Goal: Task Accomplishment & Management: Manage account settings

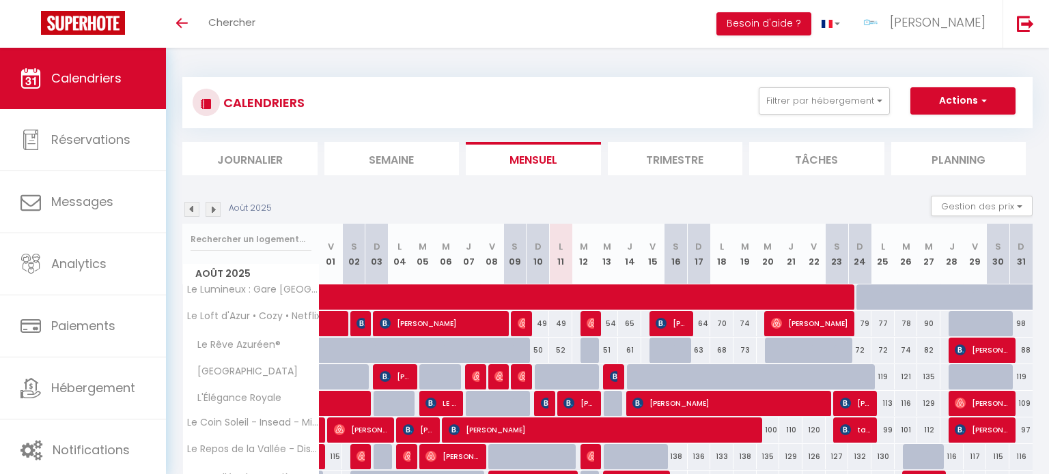
scroll to position [164, 0]
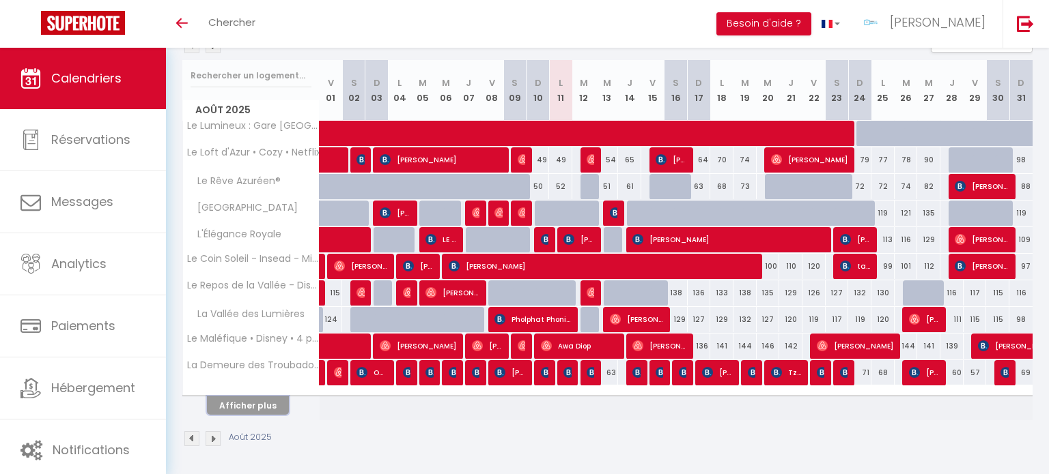
click at [265, 403] on button "Afficher plus" at bounding box center [248, 406] width 82 height 18
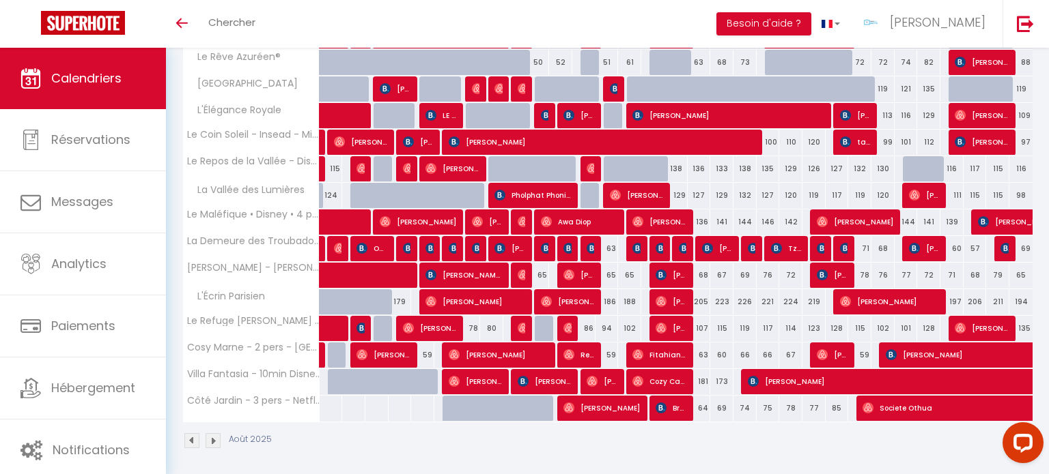
scroll to position [289, 0]
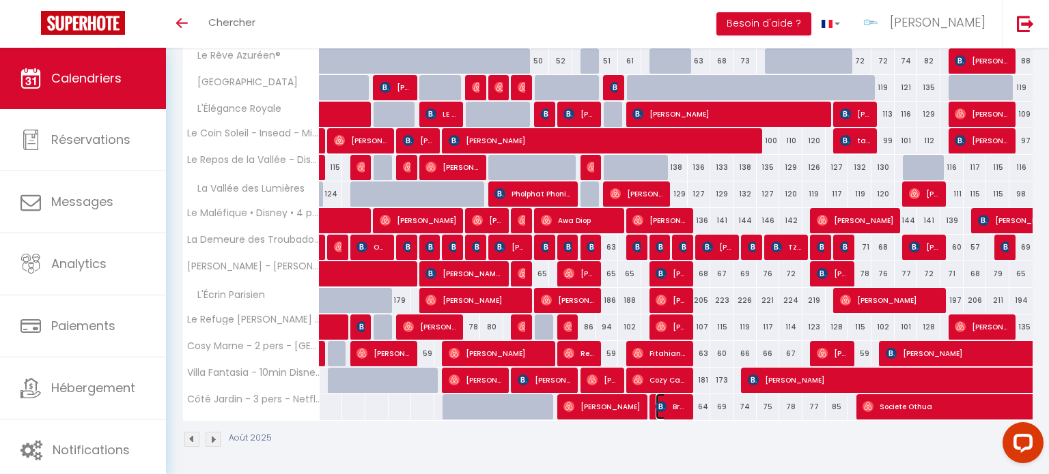
click at [679, 408] on span "Brand Baptiste" at bounding box center [670, 407] width 31 height 26
select select "OK"
select select "KO"
select select "0"
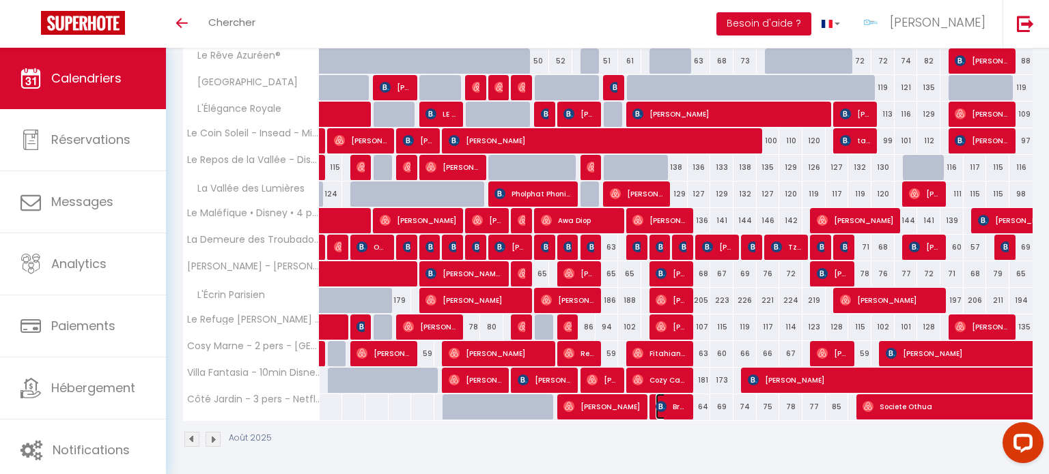
select select "1"
select select
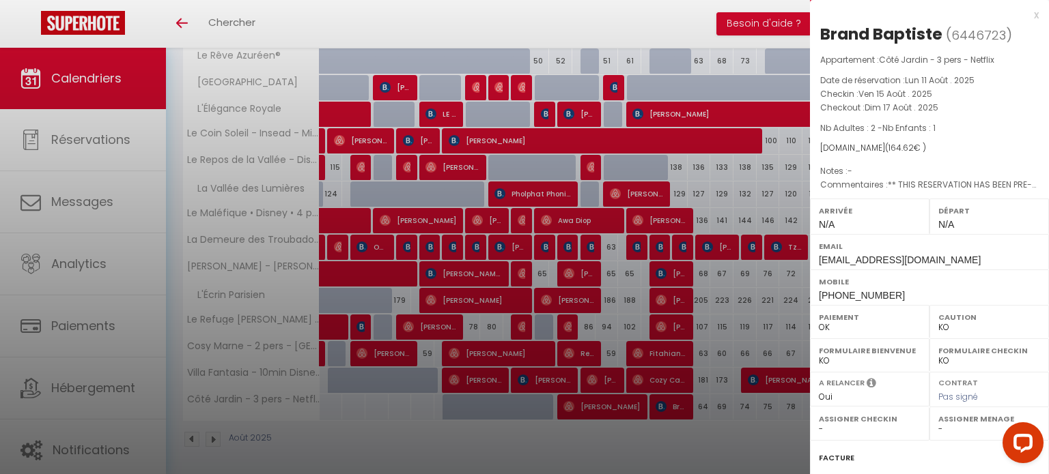
click at [649, 426] on div at bounding box center [524, 237] width 1049 height 474
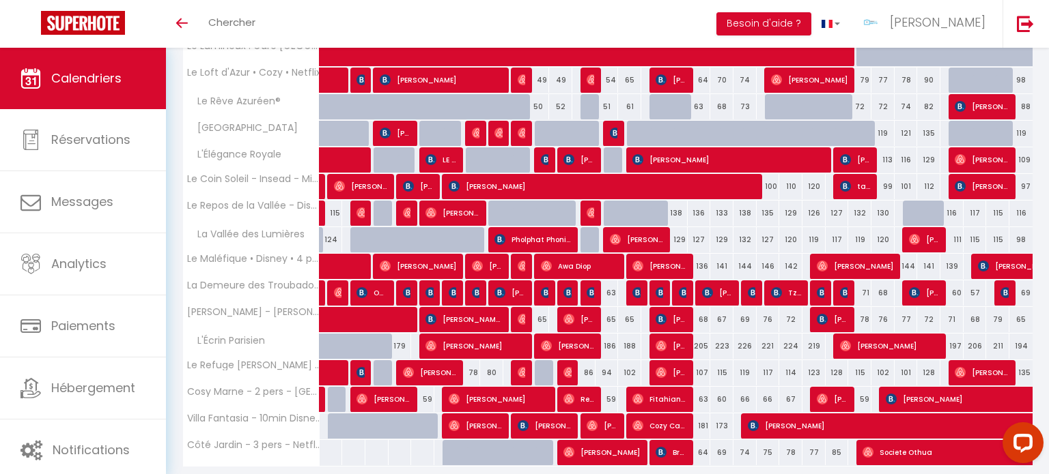
scroll to position [240, 0]
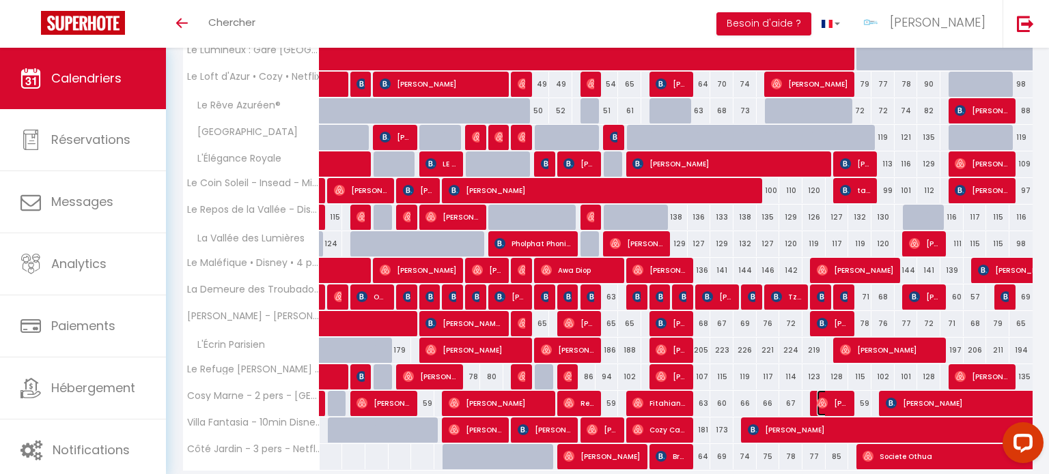
click at [823, 406] on img at bounding box center [822, 403] width 11 height 11
select select "OK"
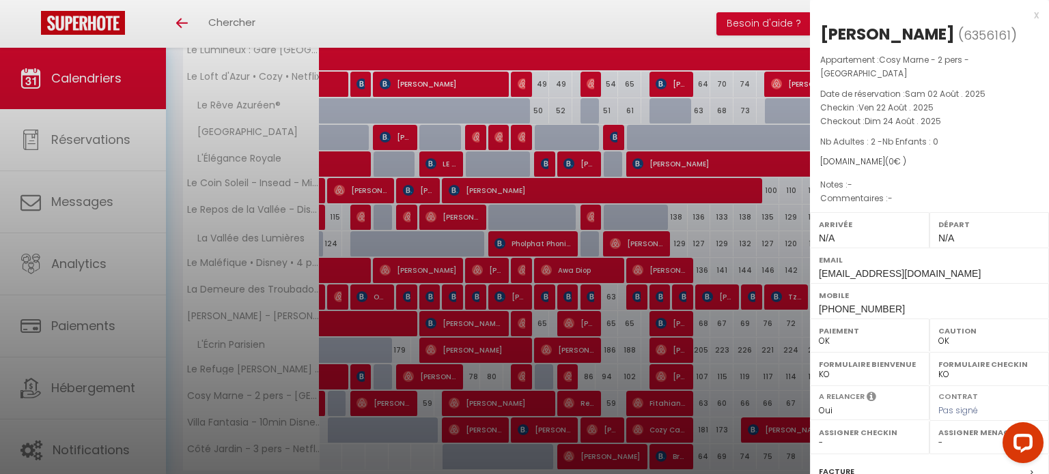
click at [743, 407] on div at bounding box center [524, 237] width 1049 height 474
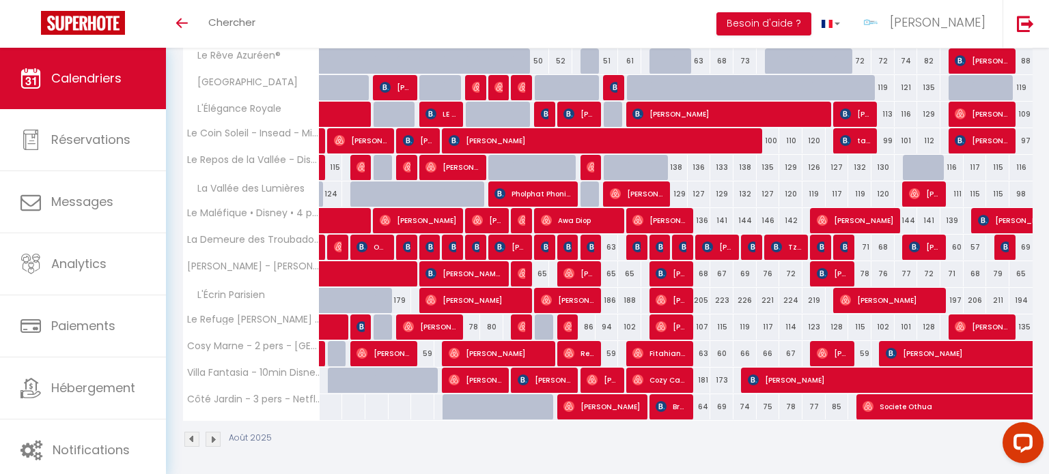
scroll to position [0, 0]
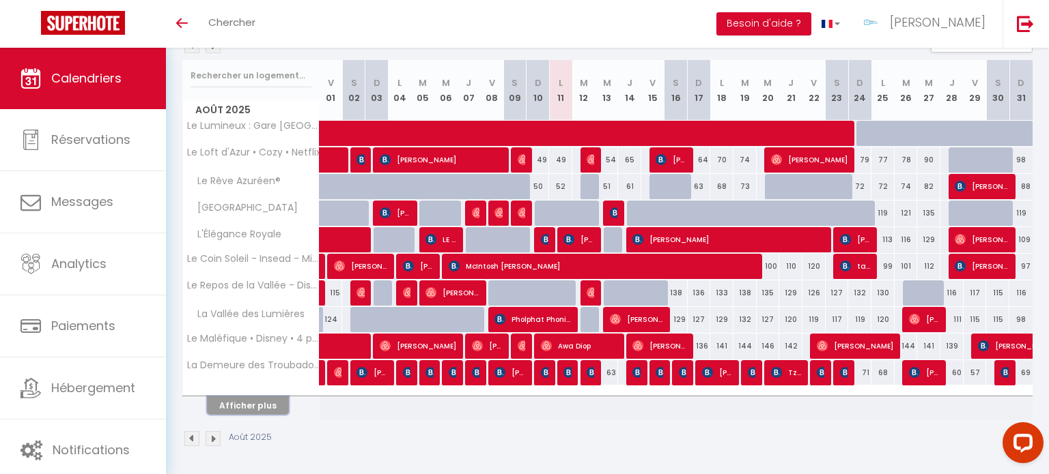
click at [272, 399] on button "Afficher plus" at bounding box center [248, 406] width 82 height 18
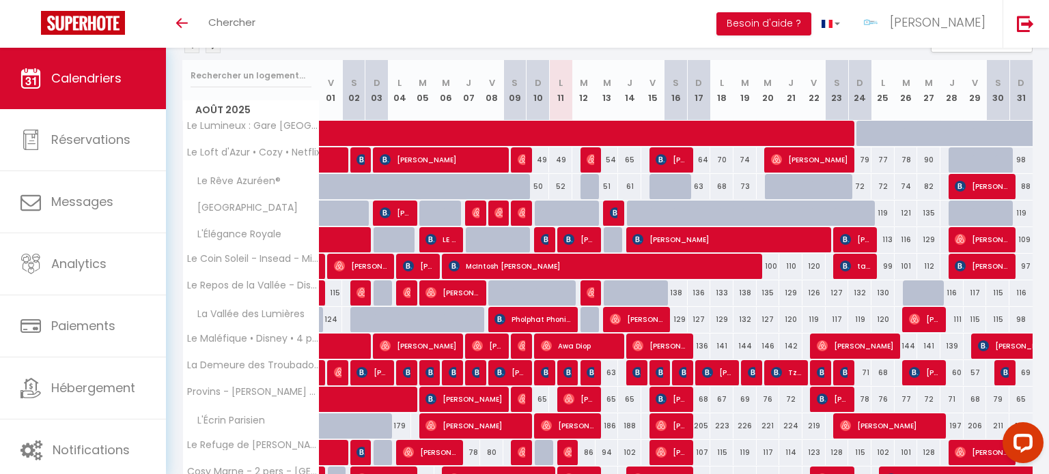
scroll to position [289, 0]
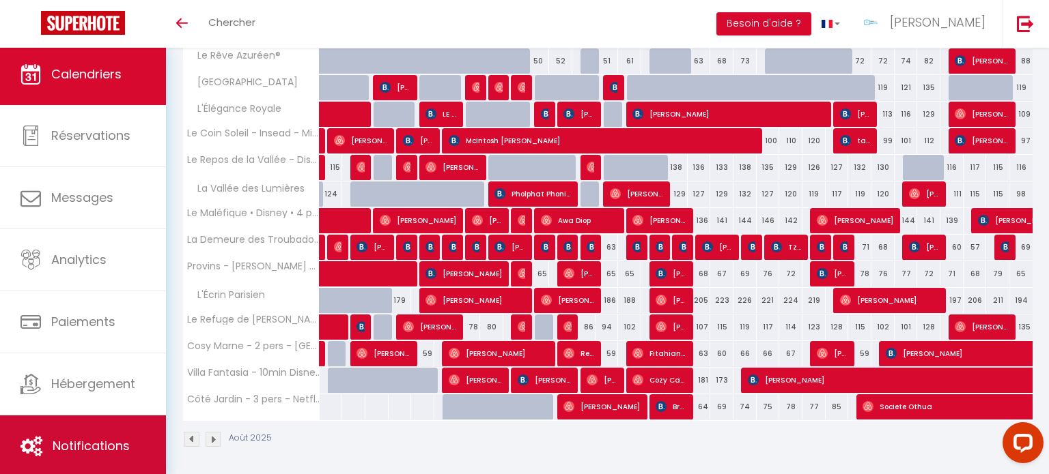
click at [54, 447] on span "Notifications" at bounding box center [91, 446] width 77 height 17
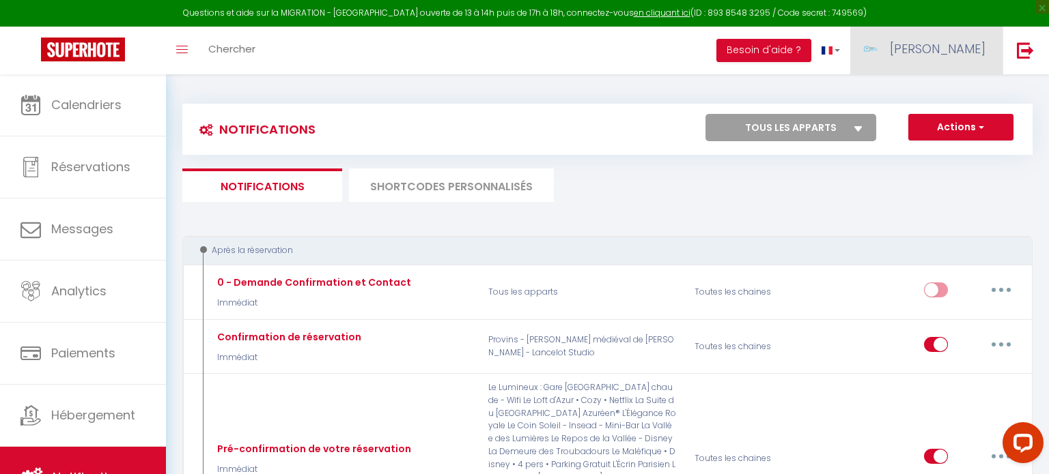
click at [931, 55] on link "[PERSON_NAME]" at bounding box center [926, 51] width 152 height 48
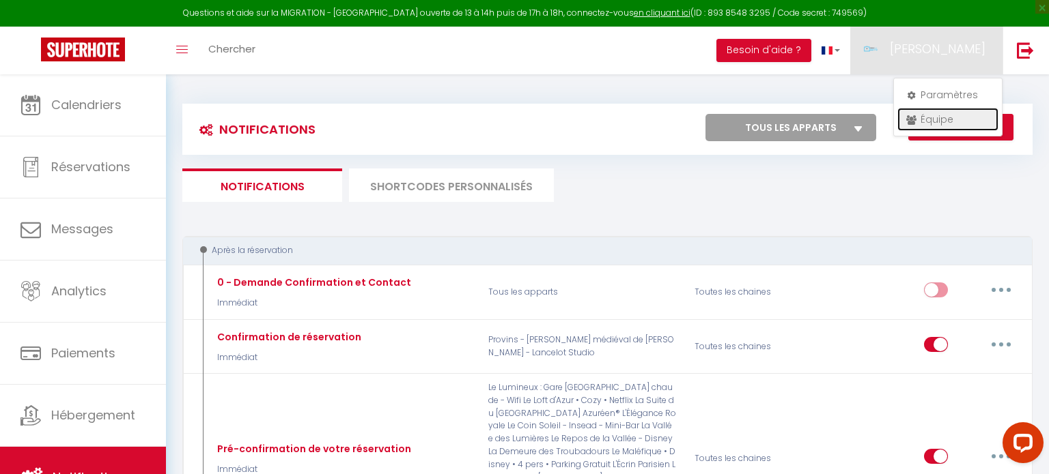
click at [937, 124] on link "Équipe" at bounding box center [947, 119] width 101 height 23
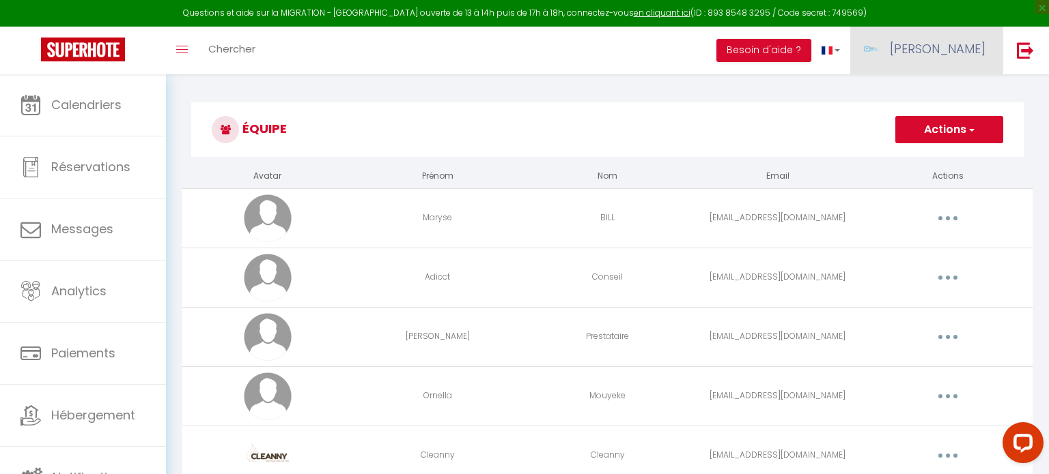
click at [966, 48] on span "[PERSON_NAME]" at bounding box center [938, 48] width 96 height 17
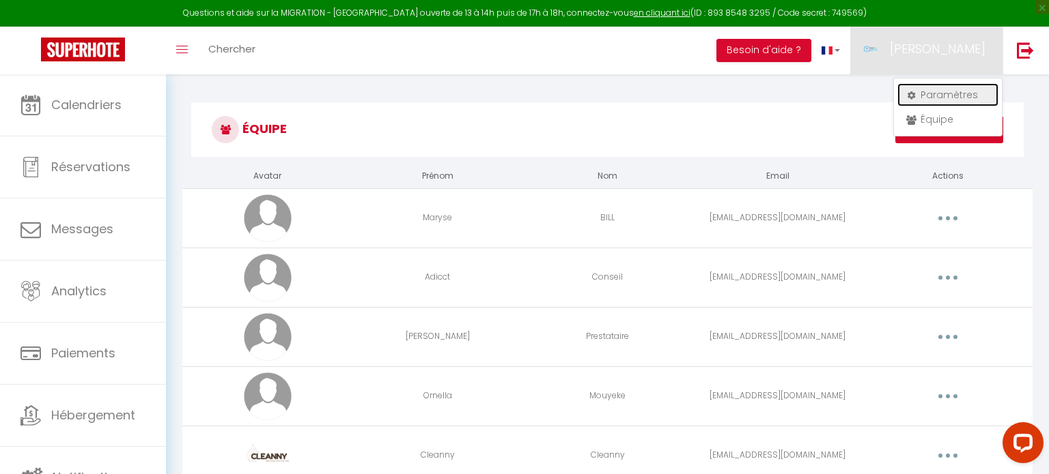
click at [941, 87] on link "Paramètres" at bounding box center [947, 94] width 101 height 23
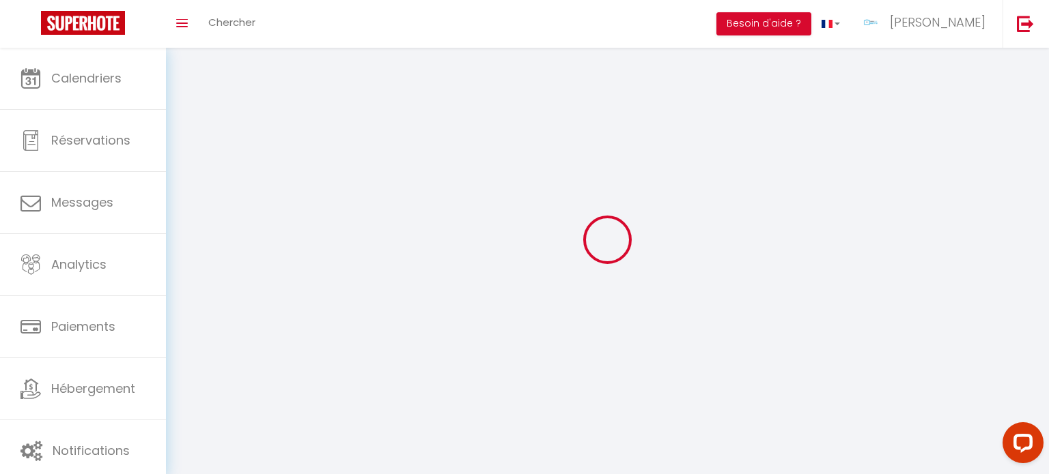
type input "[PERSON_NAME]"
type input "Perbal"
type input "0610247779"
type input "28 Square Alexis Carrel"
type input "77350"
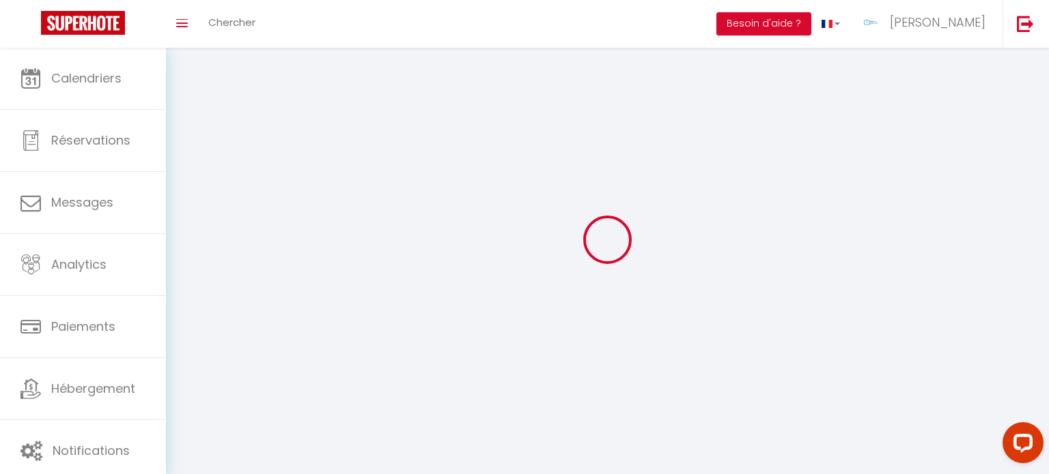
type input "Le Mée-sur-Seine"
type input "EBC37NzCMTf8t9DUImnFrlyEd"
type input "7Mae2c1Aw9t6AONhpZTE81Qty"
select select "28"
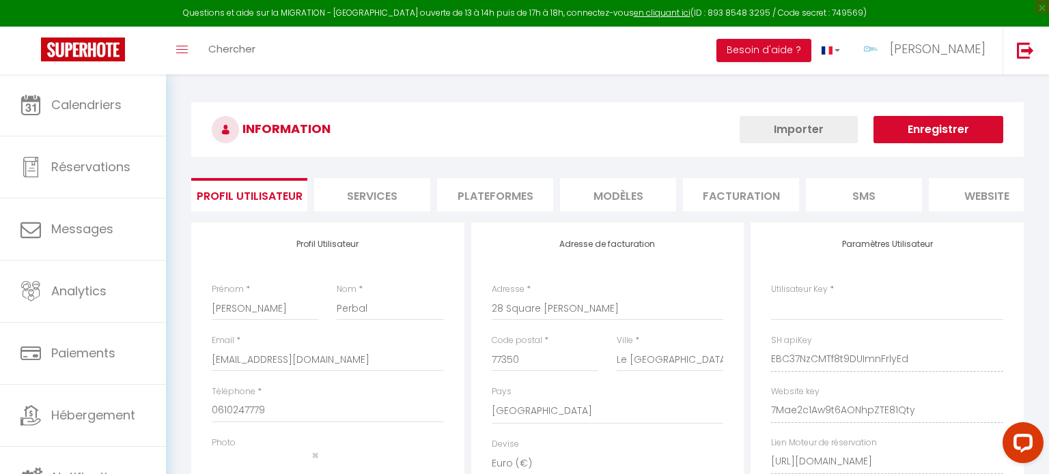
select select "fr"
type input "EBC37NzCMTf8t9DUImnFrlyEd"
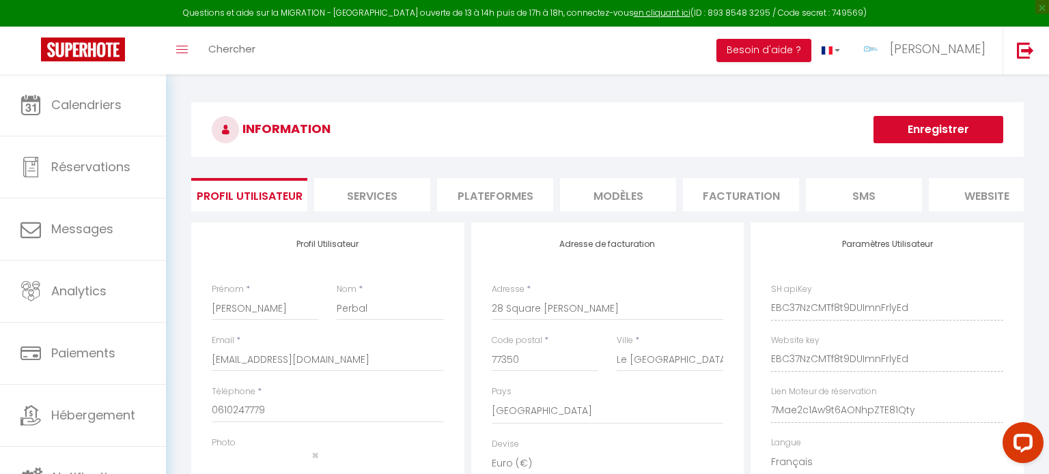
type input "7Mae2c1Aw9t6AONhpZTE81Qty"
type input "https://app.superhote.com/#/get-available-rentals/7Mae2c1Aw9t6AONhpZTE81Qty"
click at [451, 202] on li "Plateformes" at bounding box center [495, 194] width 116 height 33
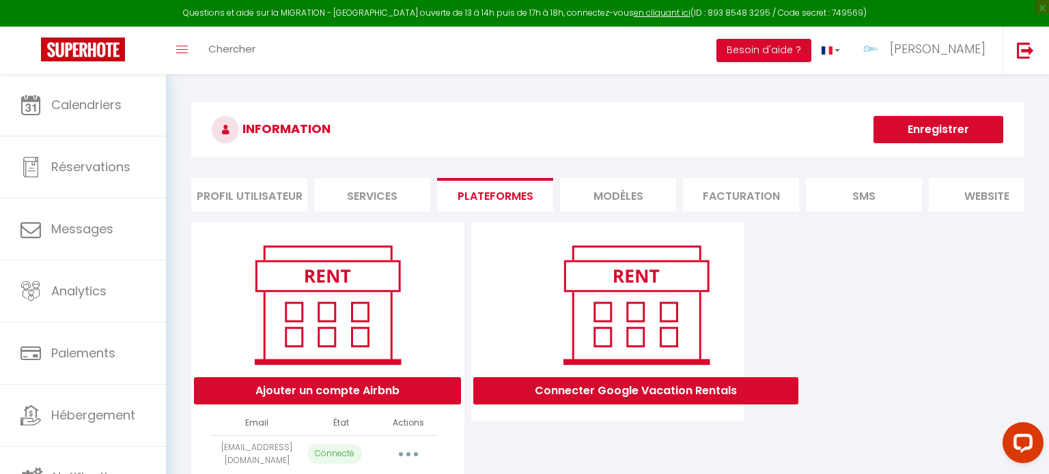
scroll to position [74, 0]
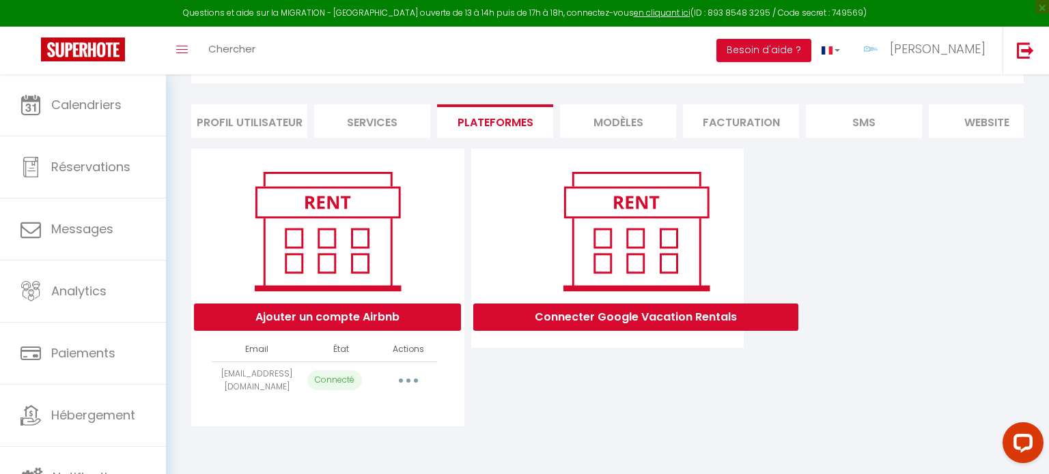
click at [399, 388] on button "button" at bounding box center [408, 381] width 38 height 22
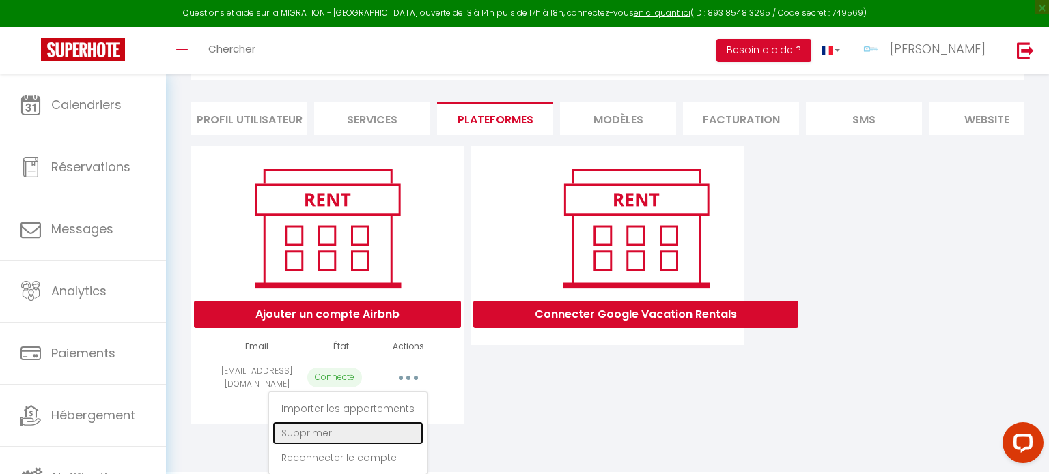
click at [416, 431] on link "Supprimer" at bounding box center [347, 433] width 151 height 23
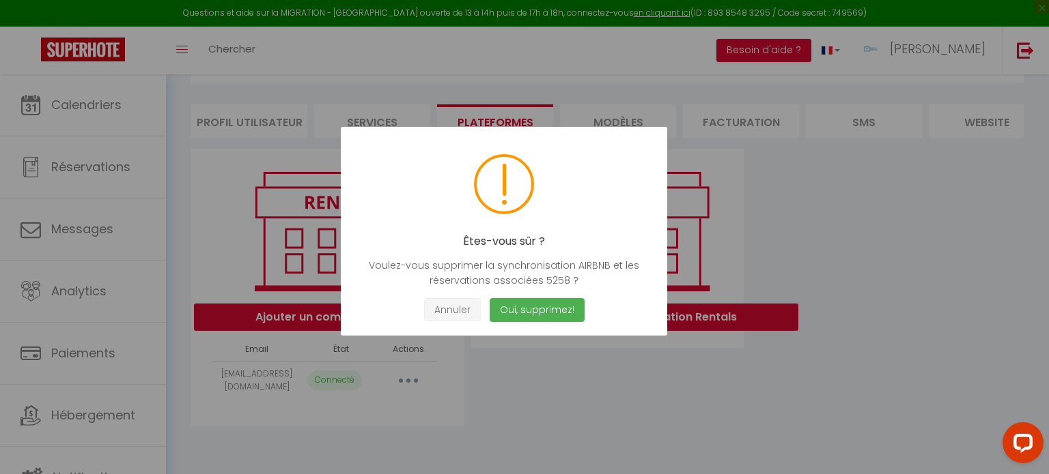
click at [456, 304] on button "Annuler" at bounding box center [452, 310] width 57 height 24
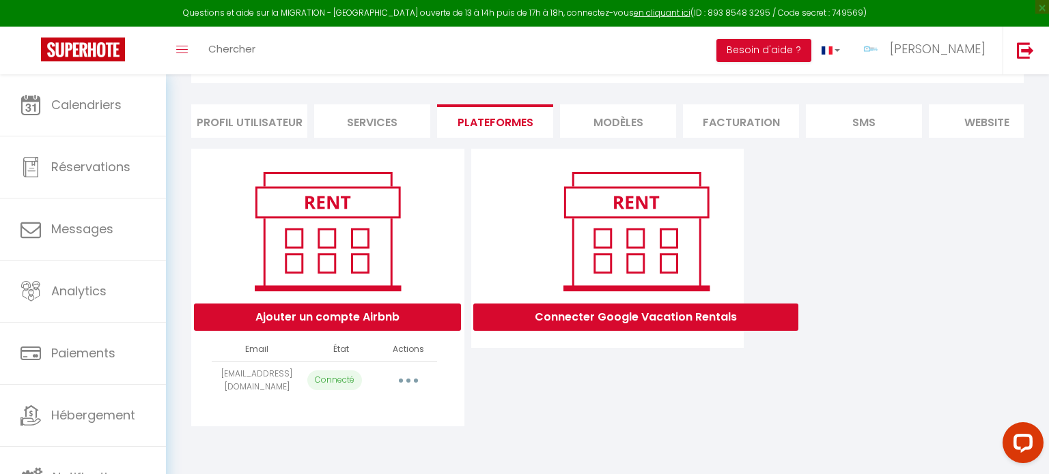
click at [405, 382] on button "button" at bounding box center [408, 381] width 38 height 22
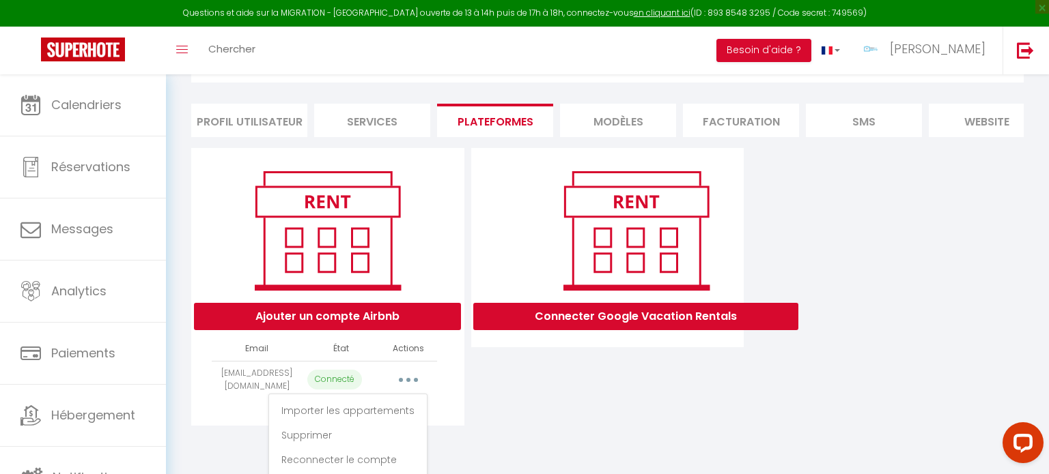
scroll to position [76, 0]
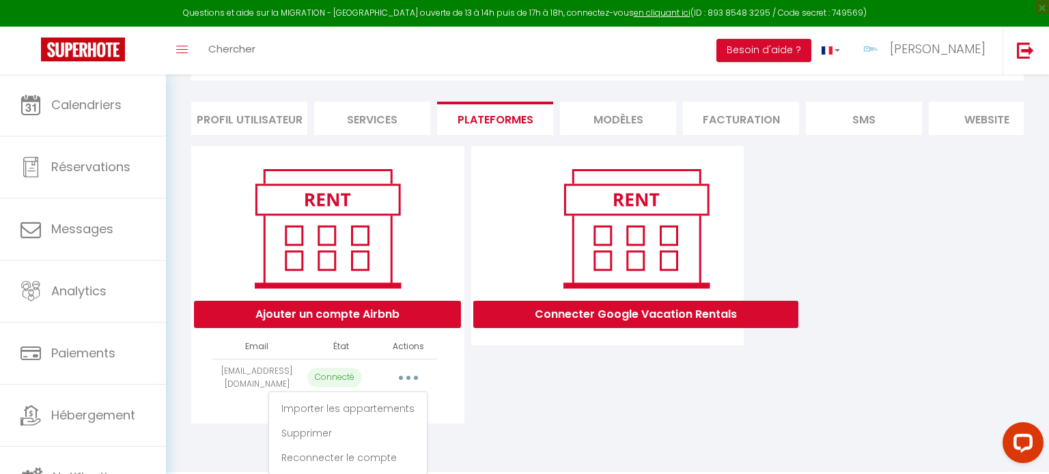
click at [623, 367] on div "Connecter Google Vacation Rentals" at bounding box center [608, 285] width 280 height 278
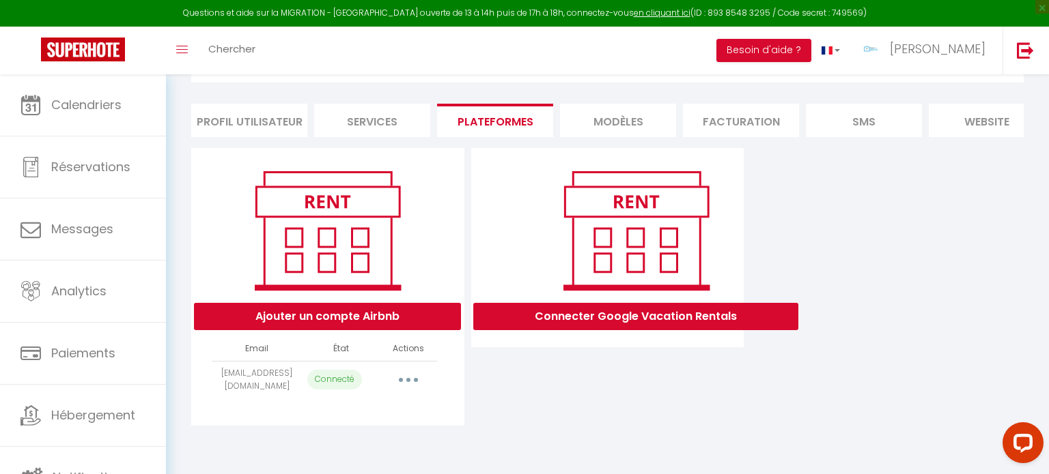
scroll to position [74, 0]
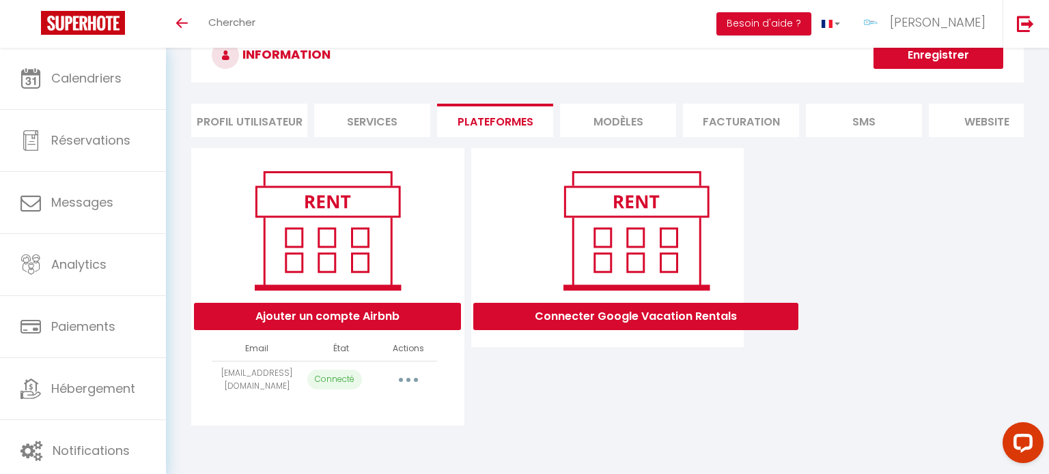
click at [406, 384] on button "button" at bounding box center [408, 380] width 38 height 22
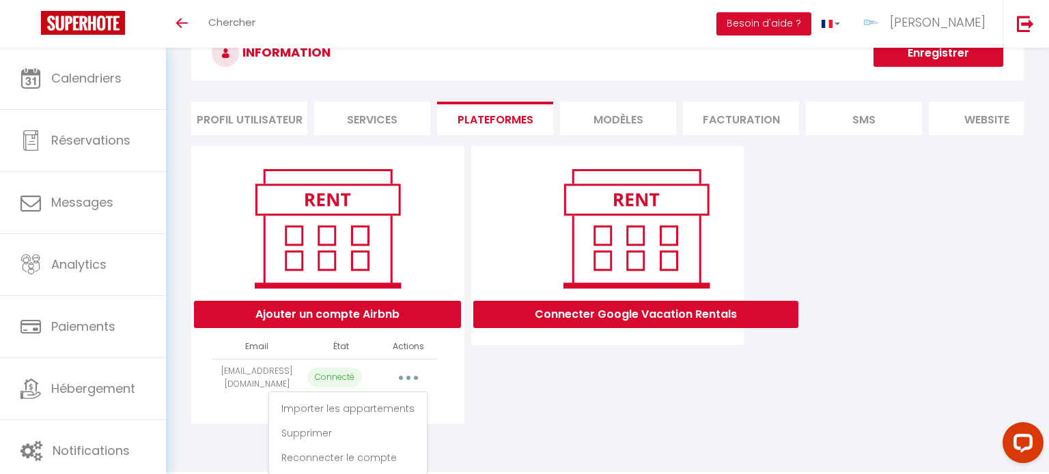
click at [521, 421] on div "Connecter Google Vacation Rentals" at bounding box center [608, 285] width 280 height 278
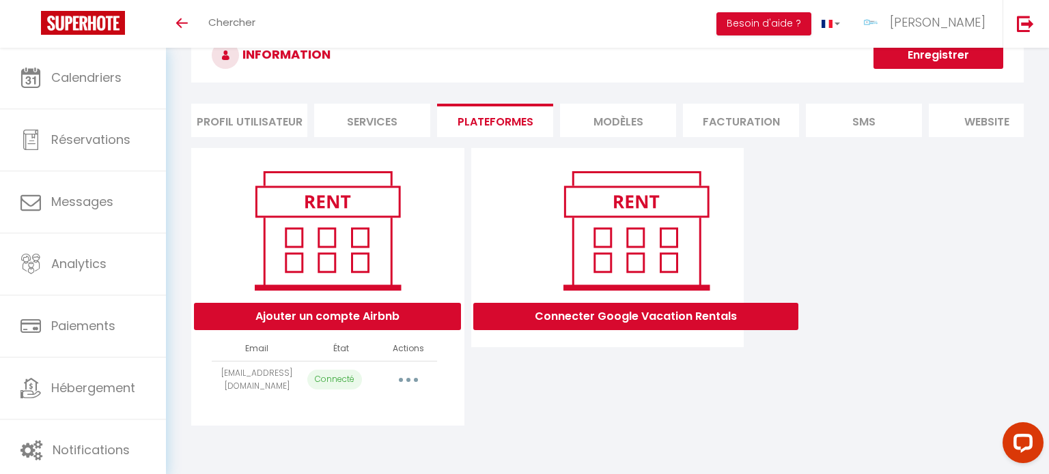
scroll to position [0, 0]
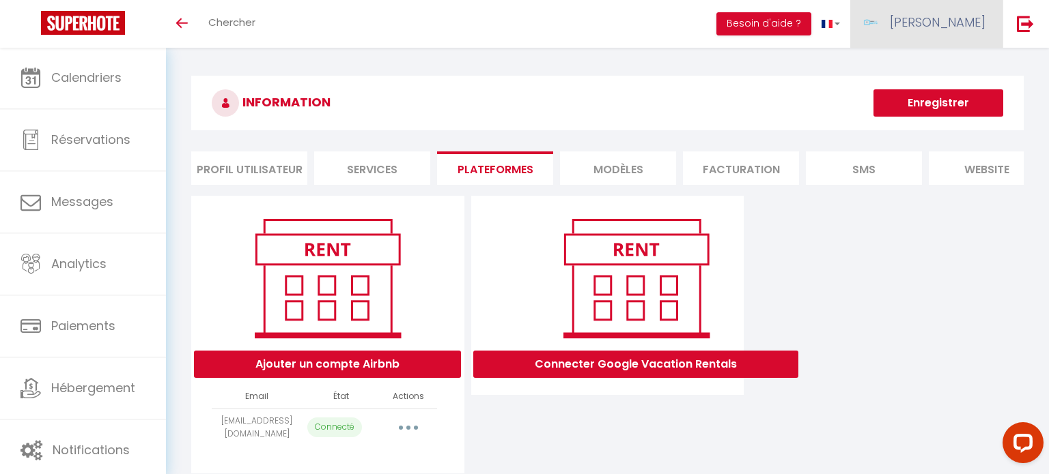
click at [983, 37] on link "[PERSON_NAME]" at bounding box center [926, 24] width 152 height 48
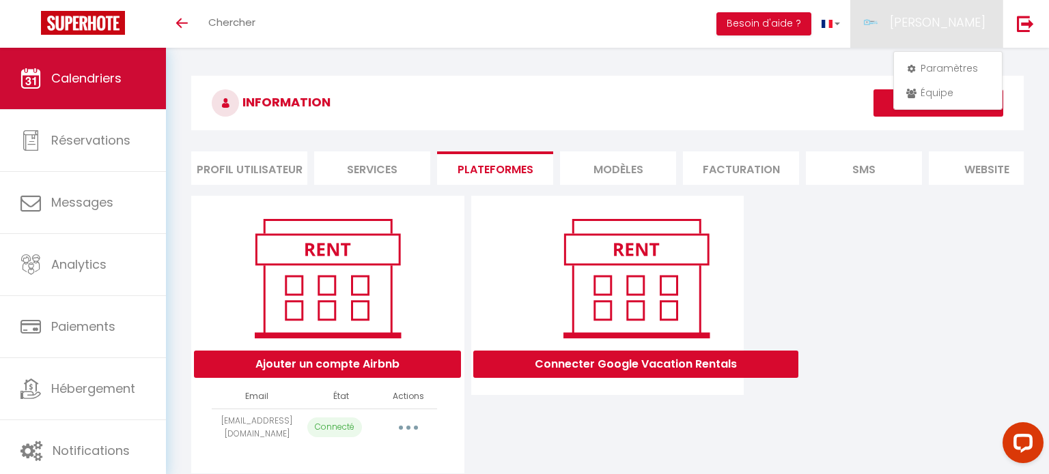
click at [128, 51] on link "Calendriers" at bounding box center [83, 78] width 166 height 61
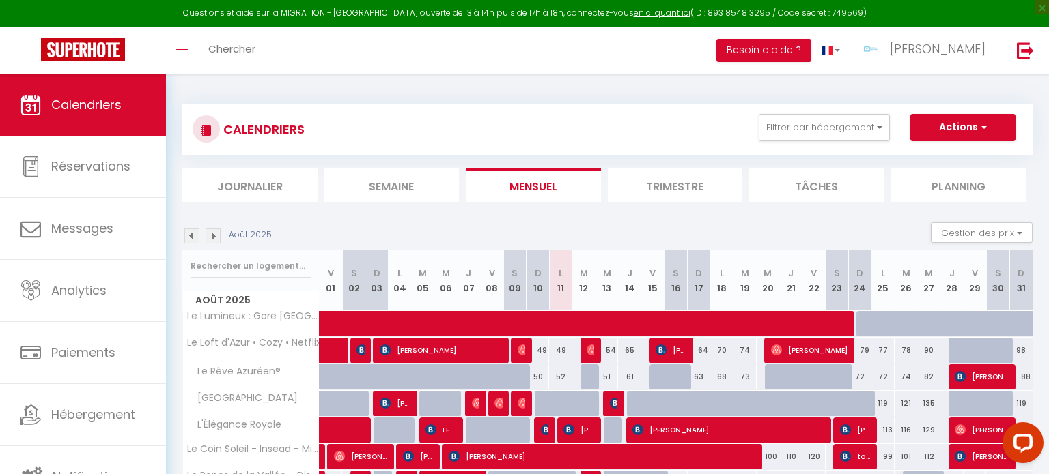
scroll to position [190, 0]
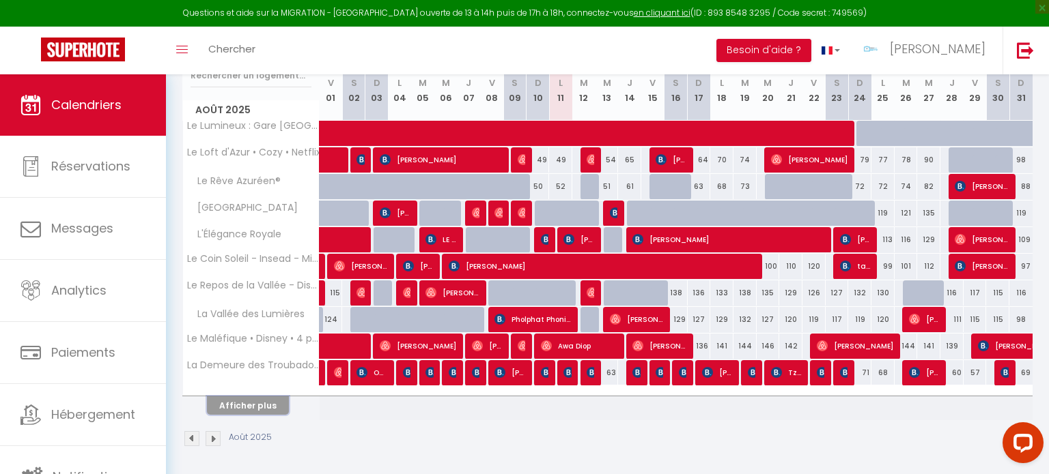
click at [276, 397] on button "Afficher plus" at bounding box center [248, 406] width 82 height 18
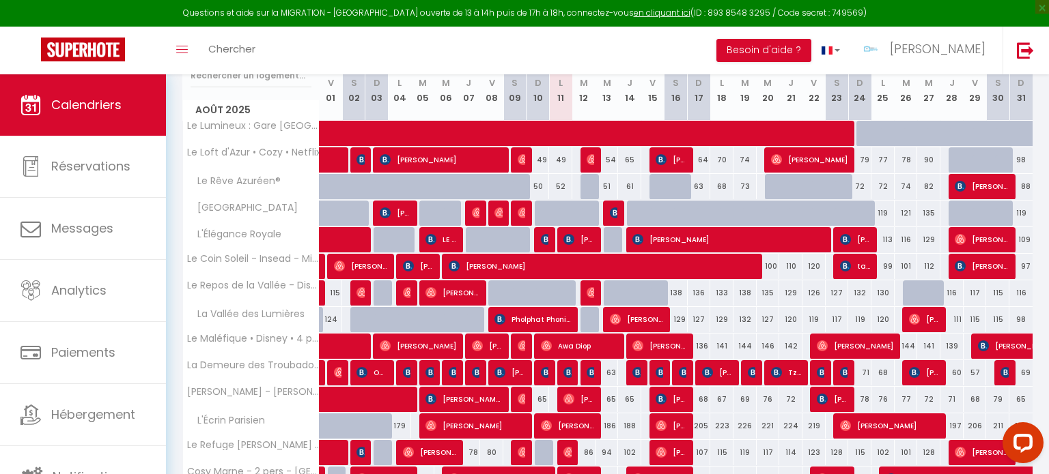
scroll to position [317, 0]
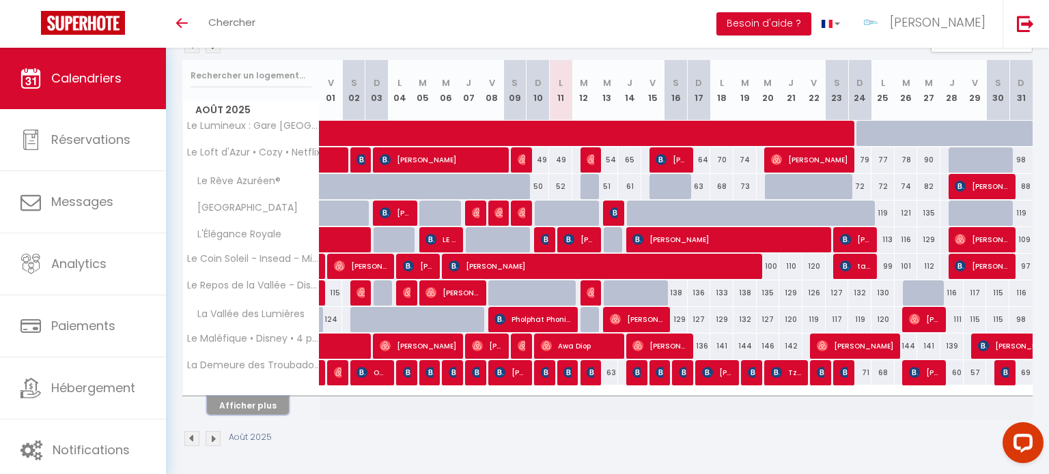
click at [260, 407] on button "Afficher plus" at bounding box center [248, 406] width 82 height 18
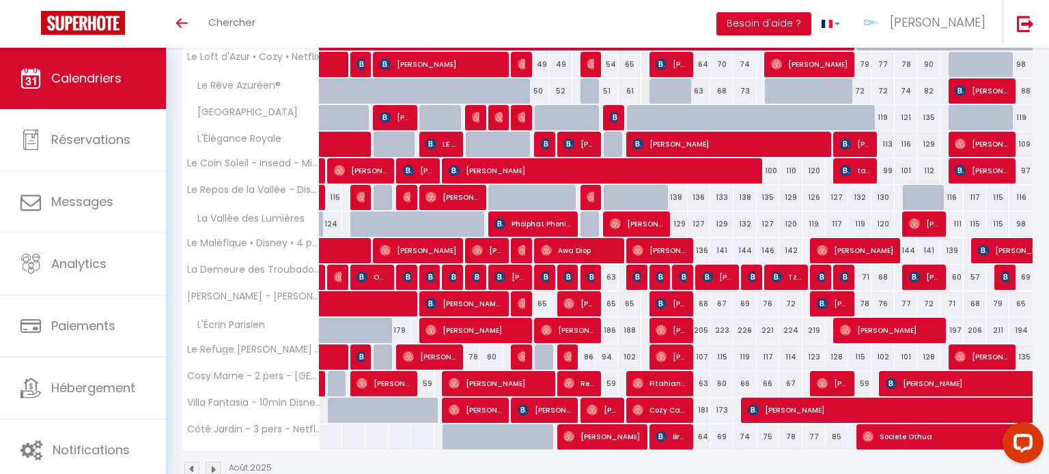
scroll to position [266, 0]
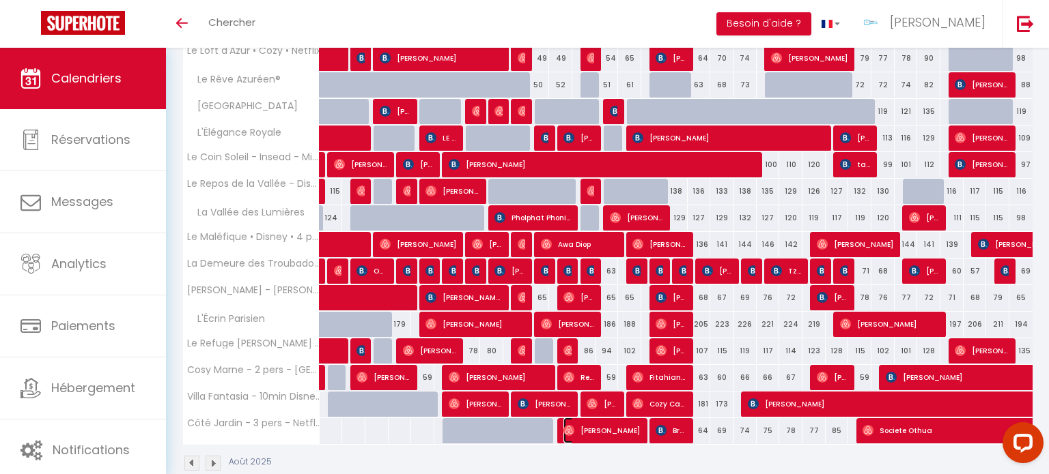
click at [615, 429] on span "Guillaume Bodié" at bounding box center [601, 431] width 77 height 26
select select "OK"
select select "KO"
select select "0"
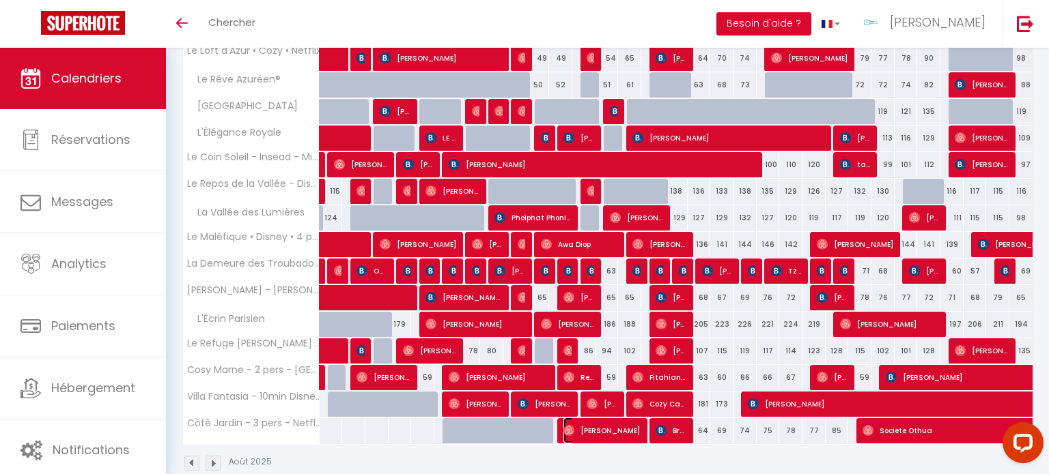
select select "1"
select select
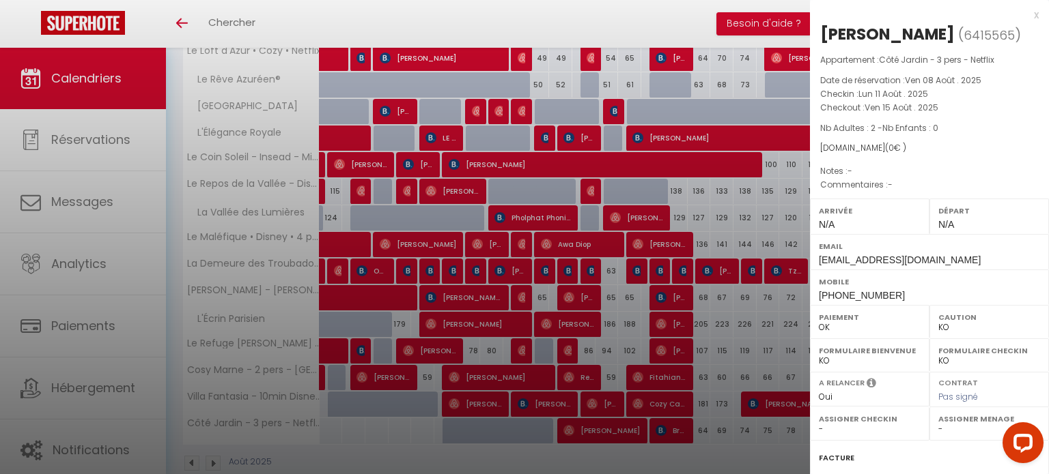
click at [468, 23] on div at bounding box center [524, 237] width 1049 height 474
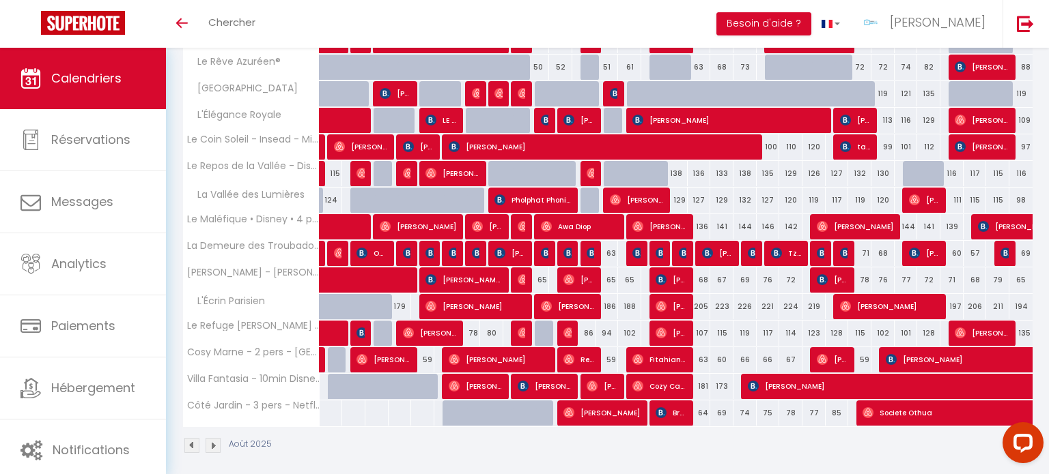
scroll to position [284, 0]
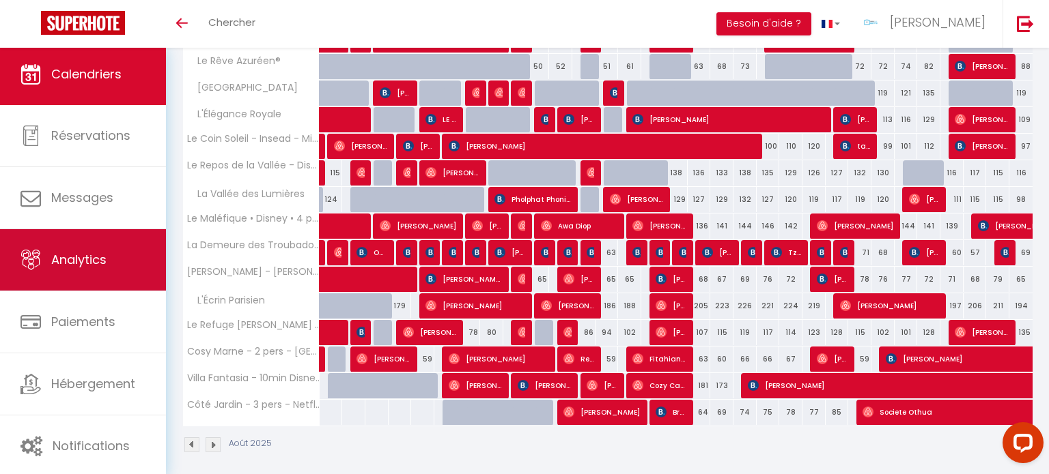
click at [101, 233] on link "Analytics" at bounding box center [83, 259] width 166 height 61
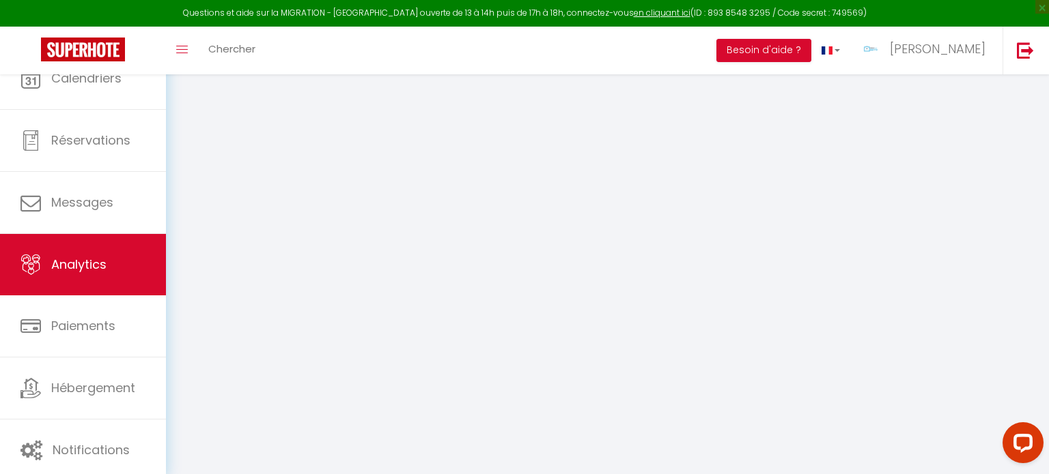
select select "2025"
select select "8"
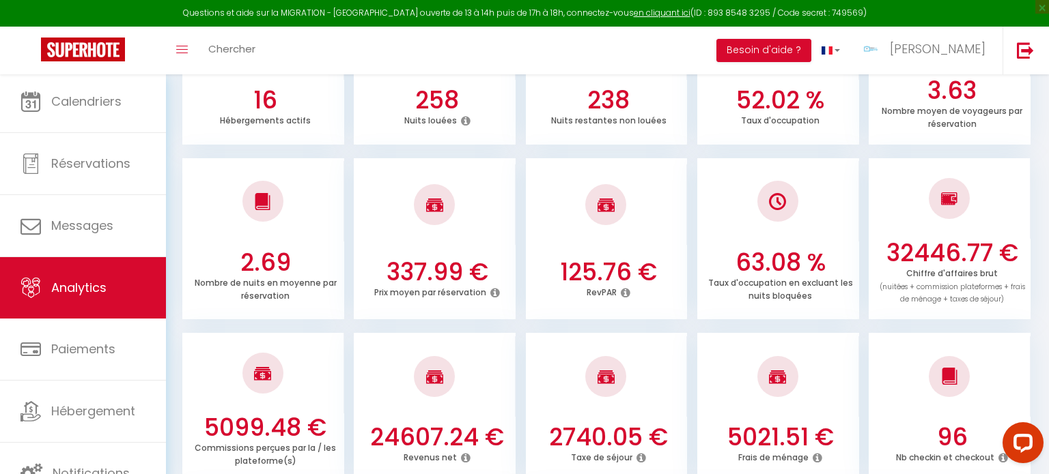
scroll to position [296, 0]
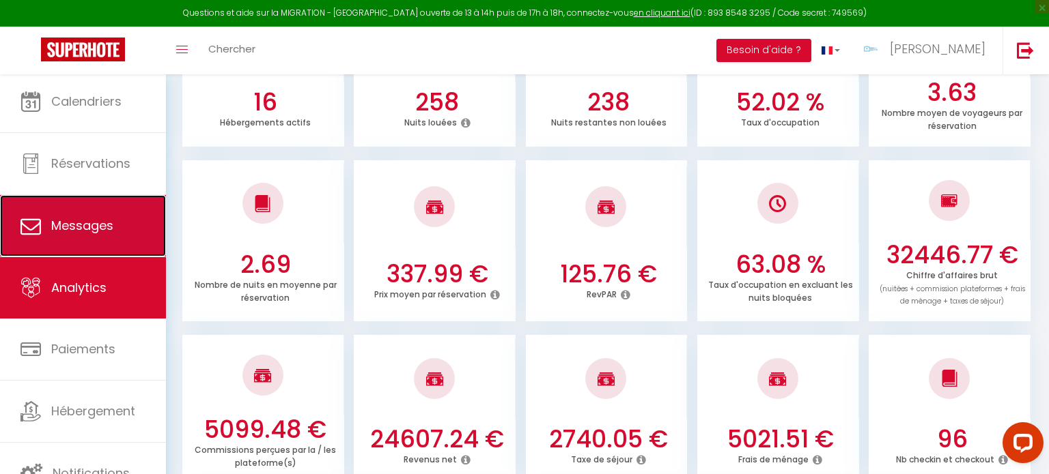
click at [107, 244] on link "Messages" at bounding box center [83, 225] width 166 height 61
select select "message"
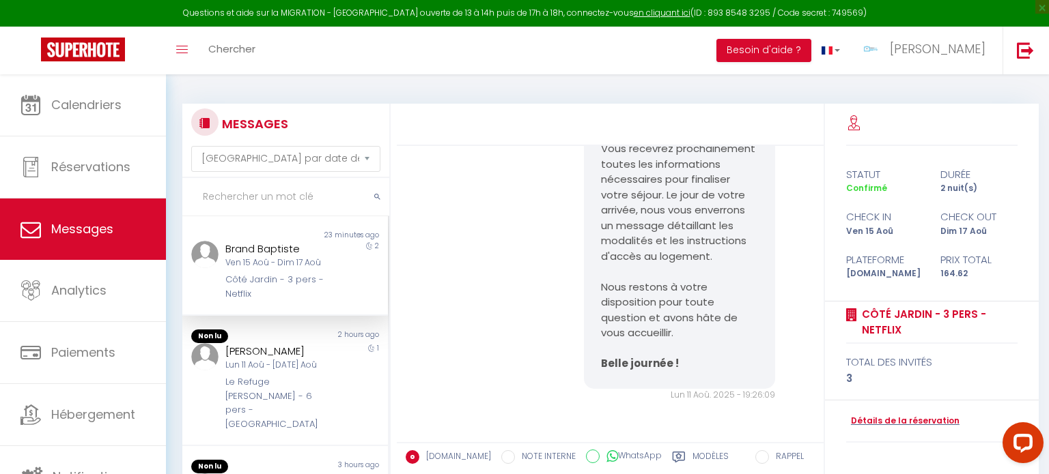
scroll to position [166, 0]
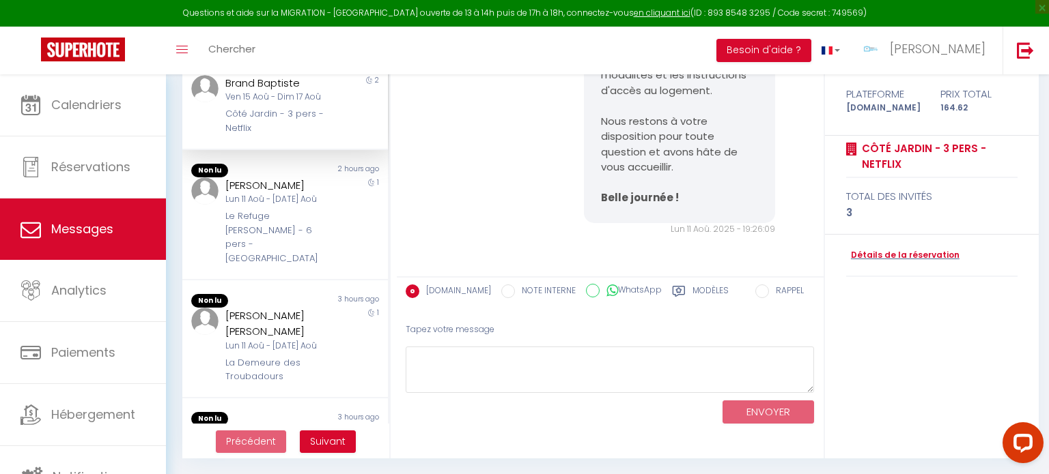
click at [693, 298] on label "Modèles" at bounding box center [710, 293] width 36 height 17
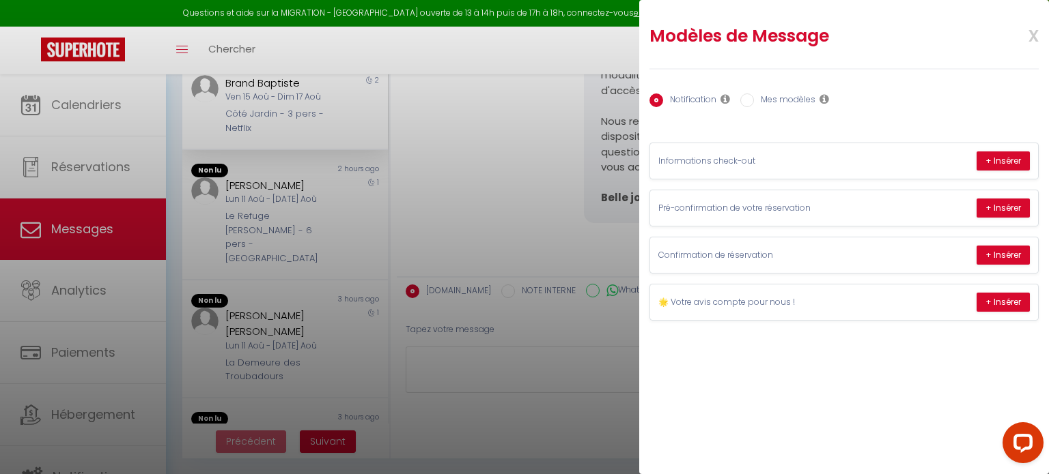
click at [493, 249] on div at bounding box center [524, 237] width 1049 height 474
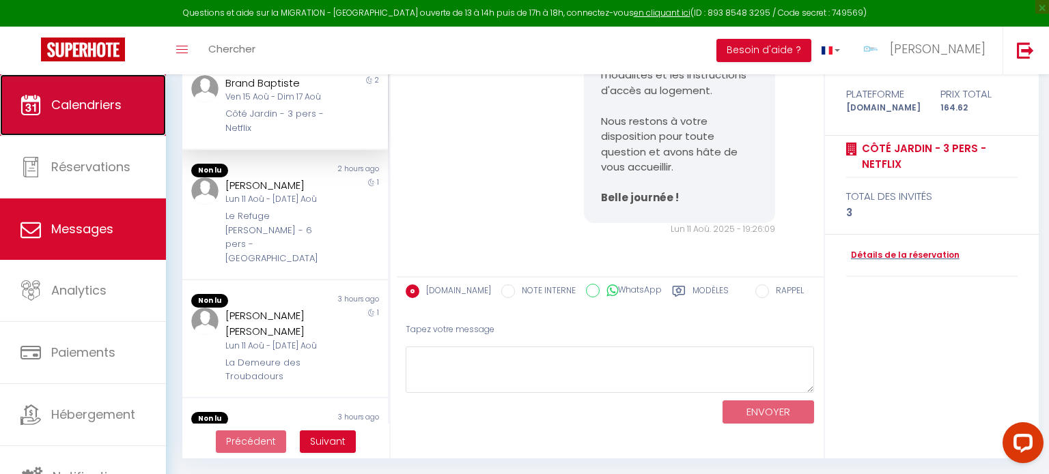
click at [85, 120] on link "Calendriers" at bounding box center [83, 104] width 166 height 61
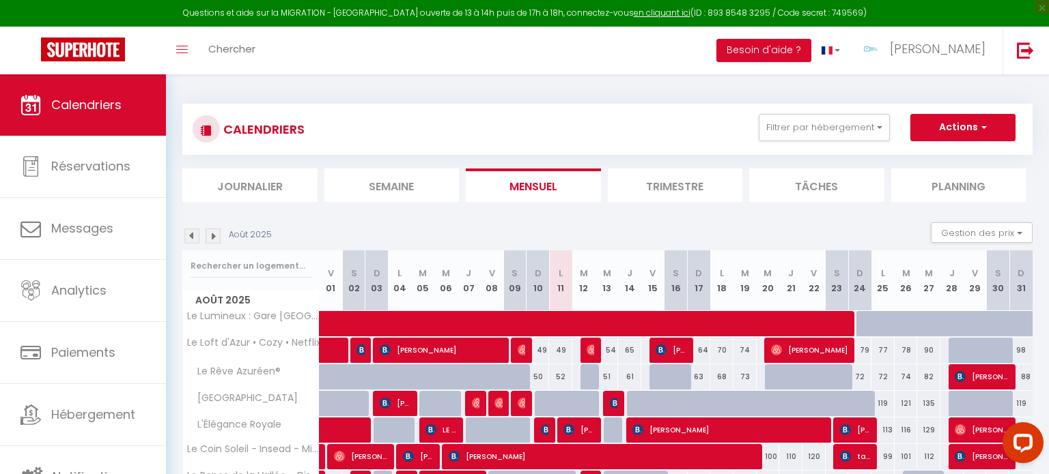
scroll to position [190, 0]
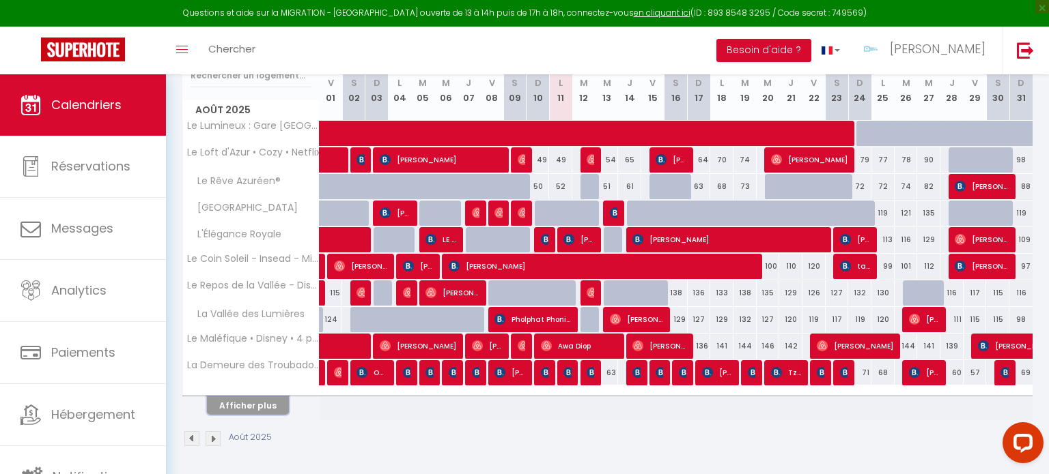
click at [270, 407] on button "Afficher plus" at bounding box center [248, 406] width 82 height 18
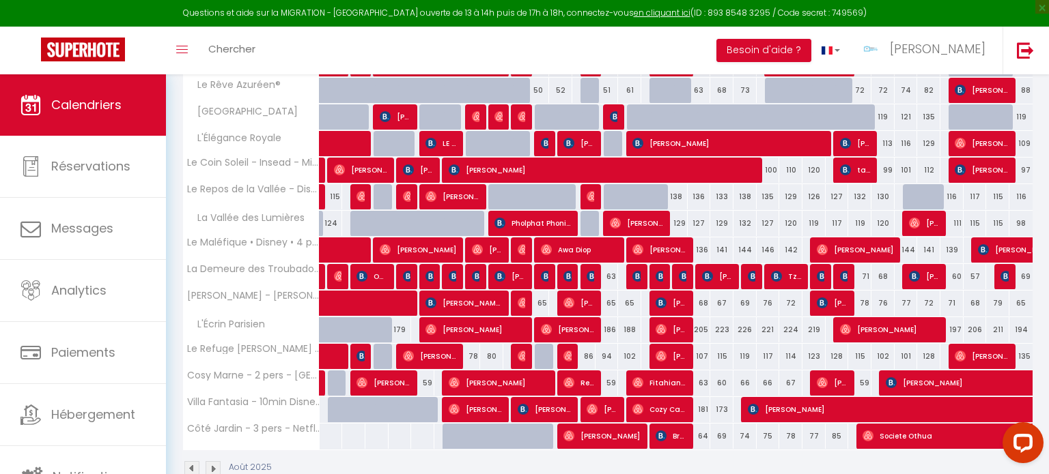
scroll to position [288, 0]
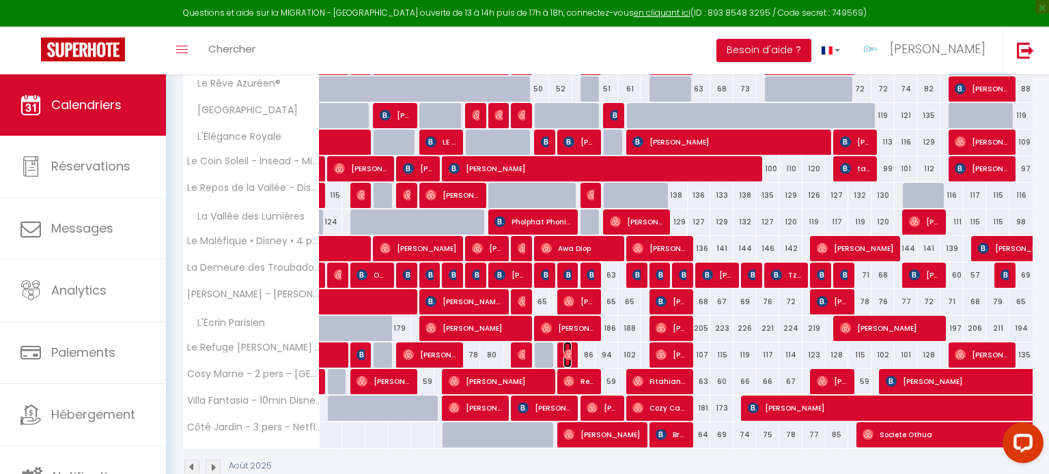
click at [571, 353] on img at bounding box center [568, 355] width 11 height 11
select select "OK"
select select "KO"
select select "0"
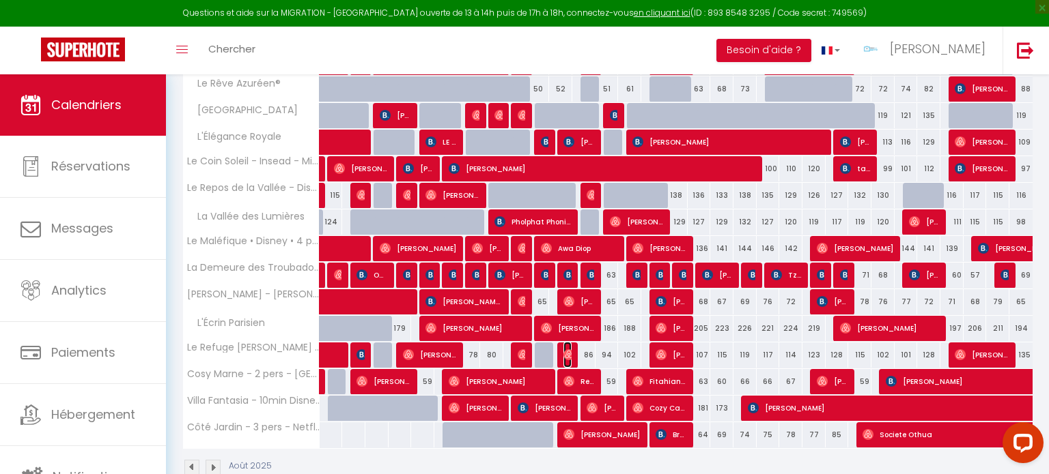
select select "1"
select select
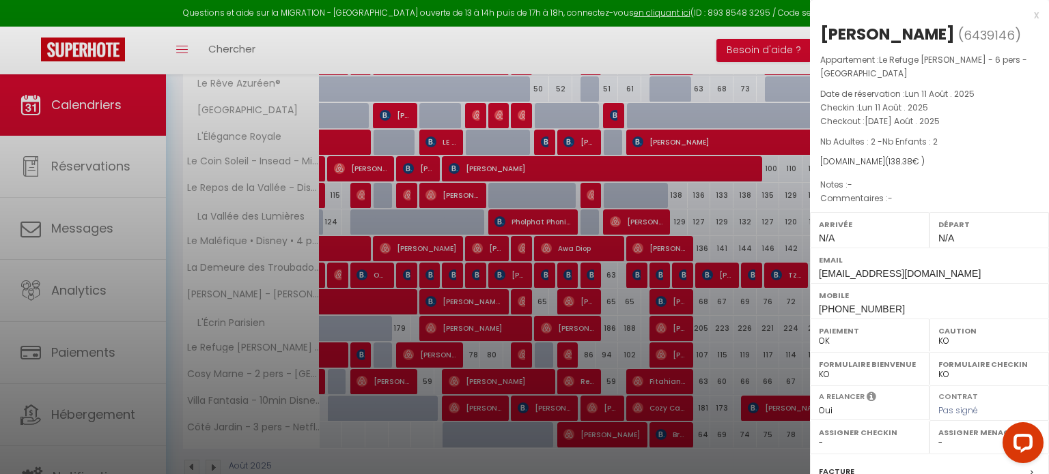
click at [976, 352] on div "Caution OK KO" at bounding box center [988, 335] width 119 height 33
click at [945, 348] on select "OK KO" at bounding box center [989, 341] width 102 height 12
select select "OK"
click at [938, 348] on select "OK KO" at bounding box center [989, 341] width 102 height 12
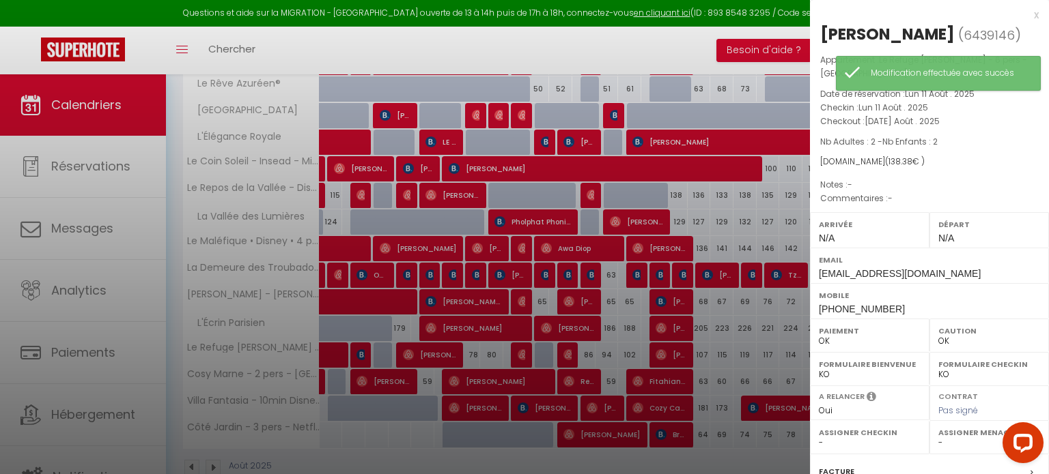
click at [592, 263] on div at bounding box center [524, 237] width 1049 height 474
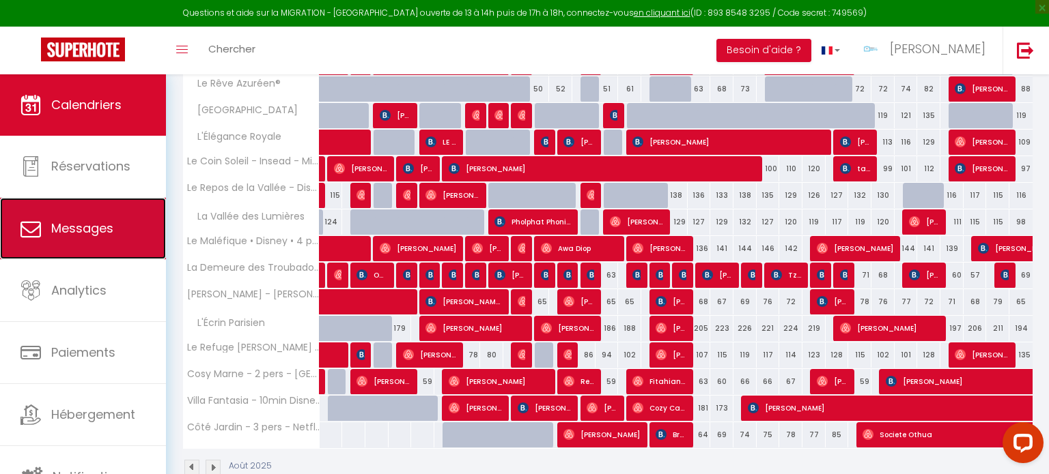
click at [94, 205] on link "Messages" at bounding box center [83, 228] width 166 height 61
select select "message"
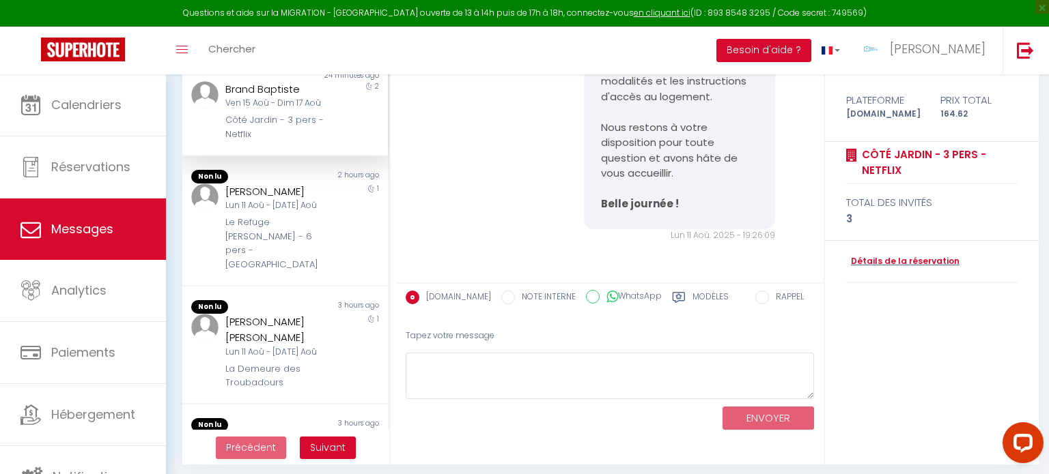
scroll to position [162, 0]
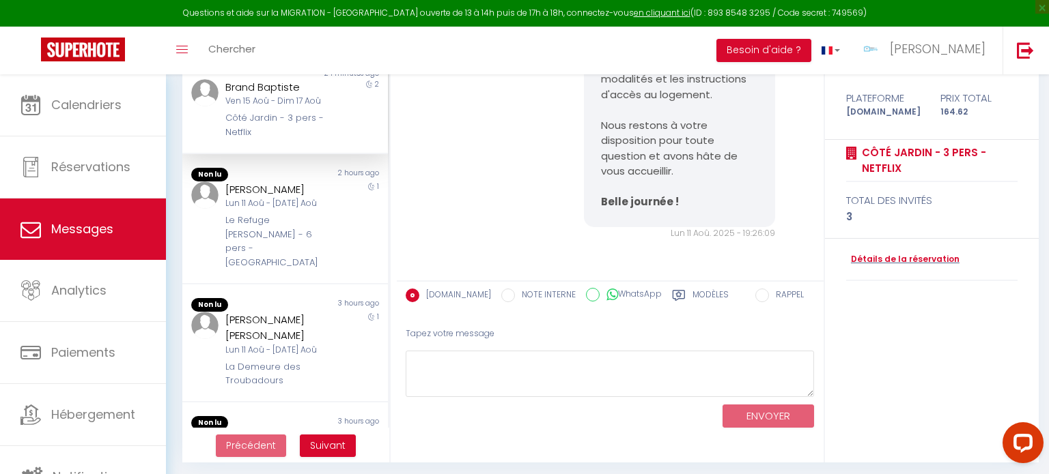
click at [696, 295] on label "Modèles" at bounding box center [710, 297] width 36 height 17
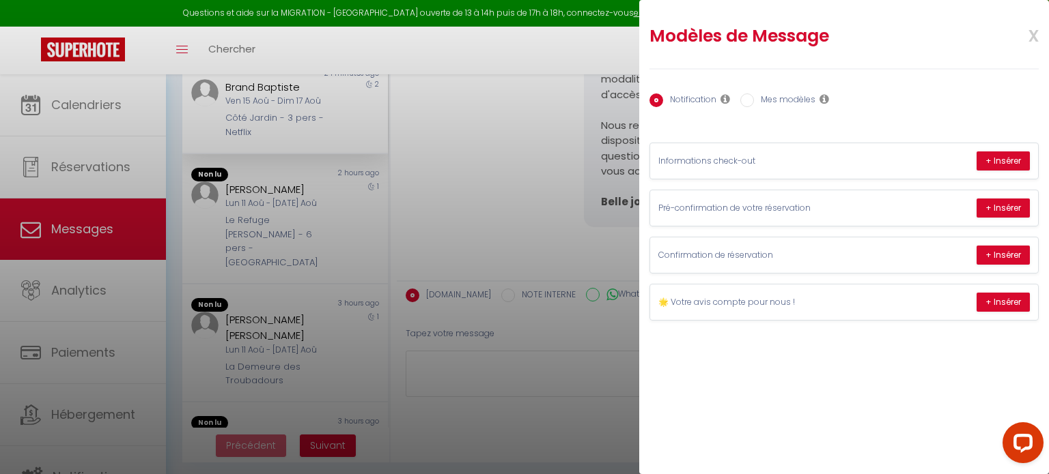
click at [754, 106] on label "Mes modèles" at bounding box center [784, 101] width 61 height 15
click at [753, 106] on input "Mes modèles" at bounding box center [747, 101] width 14 height 14
radio input "true"
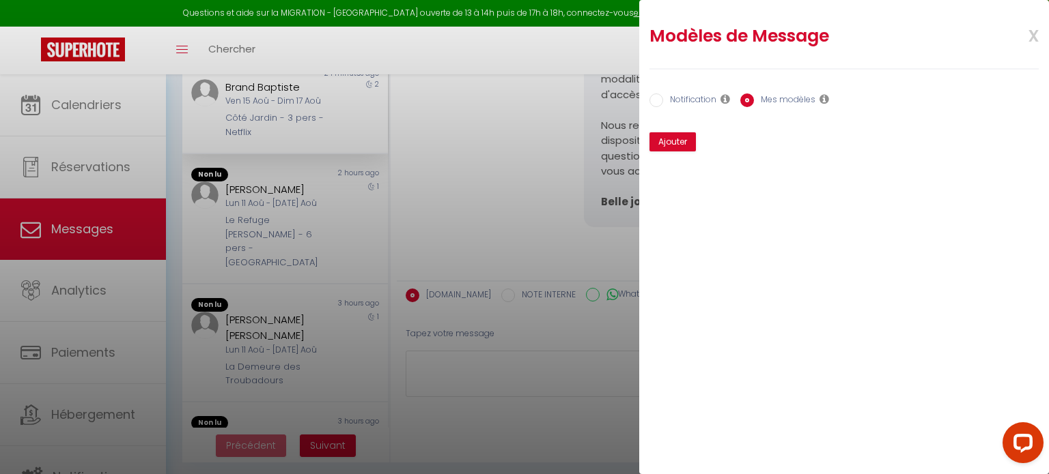
click at [678, 106] on label "Notification" at bounding box center [689, 101] width 53 height 15
click at [663, 106] on input "Notification" at bounding box center [656, 101] width 14 height 14
radio input "true"
radio input "false"
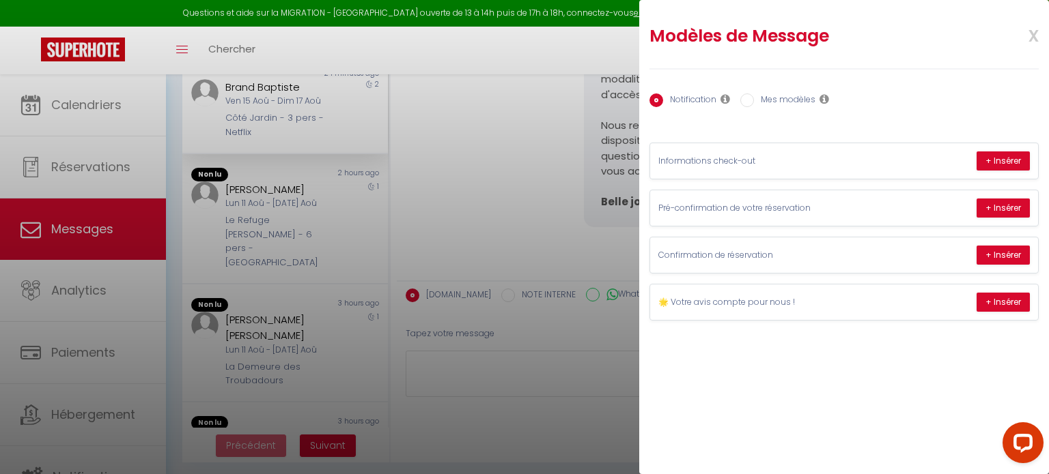
click at [465, 137] on div at bounding box center [524, 237] width 1049 height 474
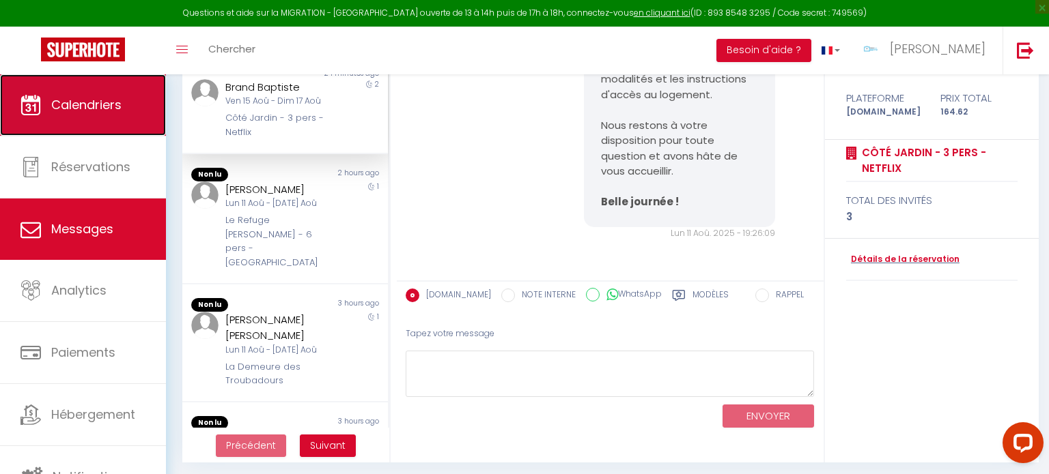
click at [78, 88] on link "Calendriers" at bounding box center [83, 104] width 166 height 61
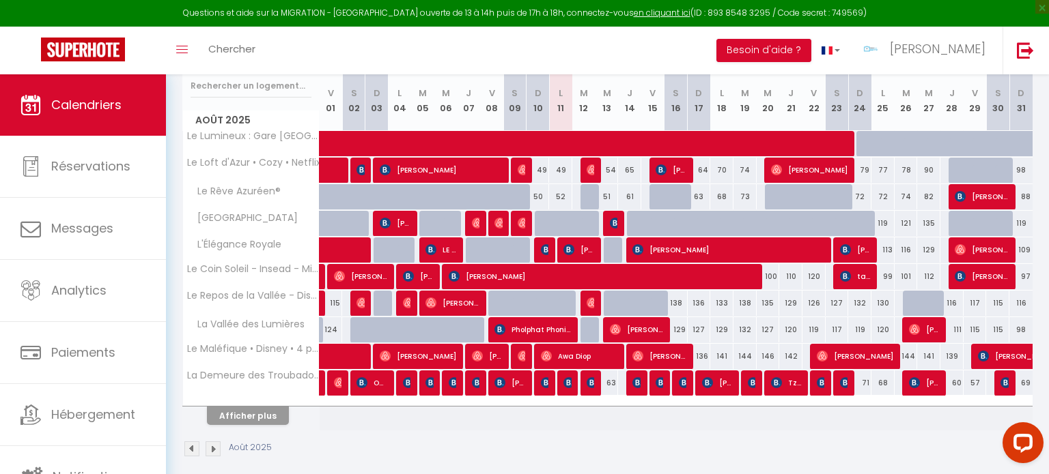
scroll to position [182, 0]
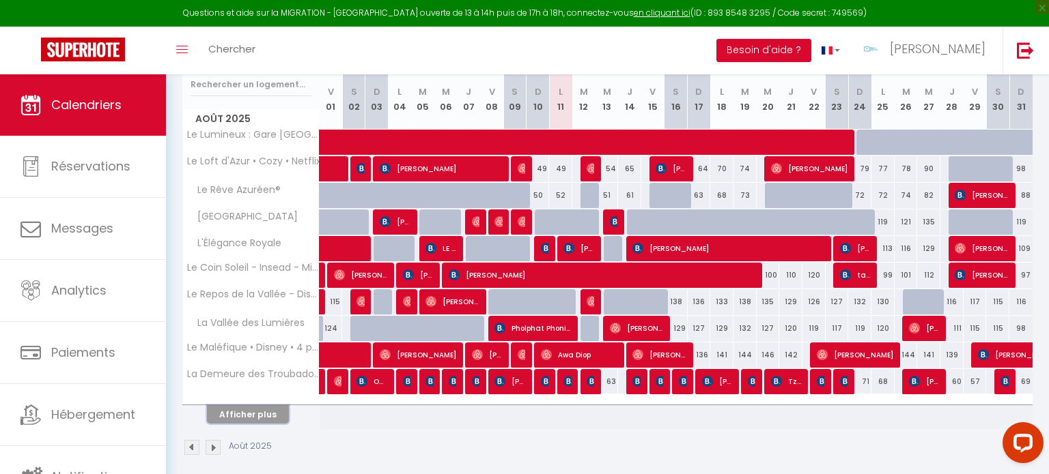
click at [248, 415] on button "Afficher plus" at bounding box center [248, 415] width 82 height 18
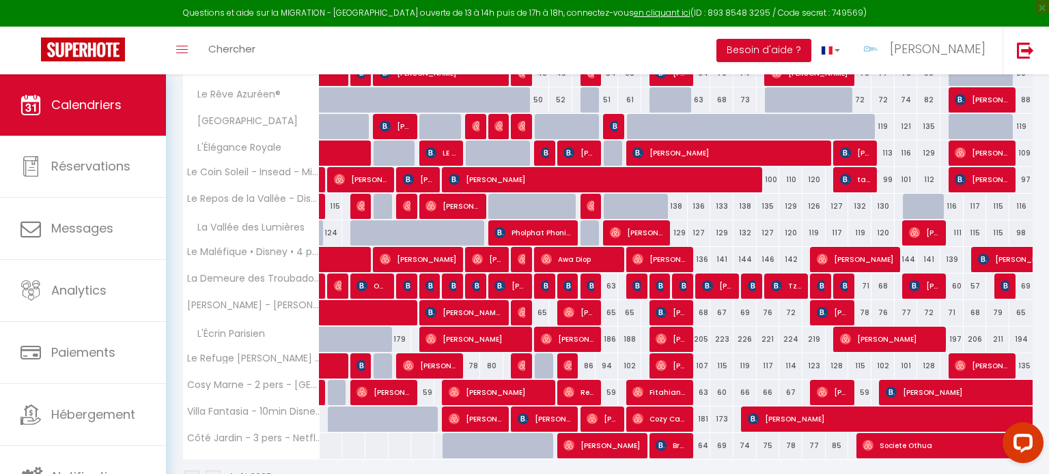
scroll to position [279, 0]
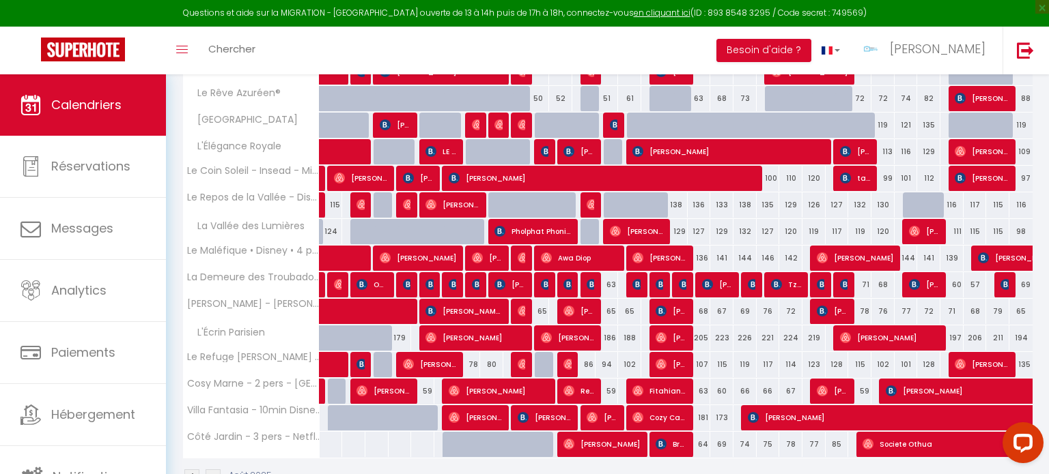
click at [573, 360] on div "86" at bounding box center [583, 364] width 23 height 25
type input "86"
type input "Mar 12 Août 2025"
type input "Mer 13 Août 2025"
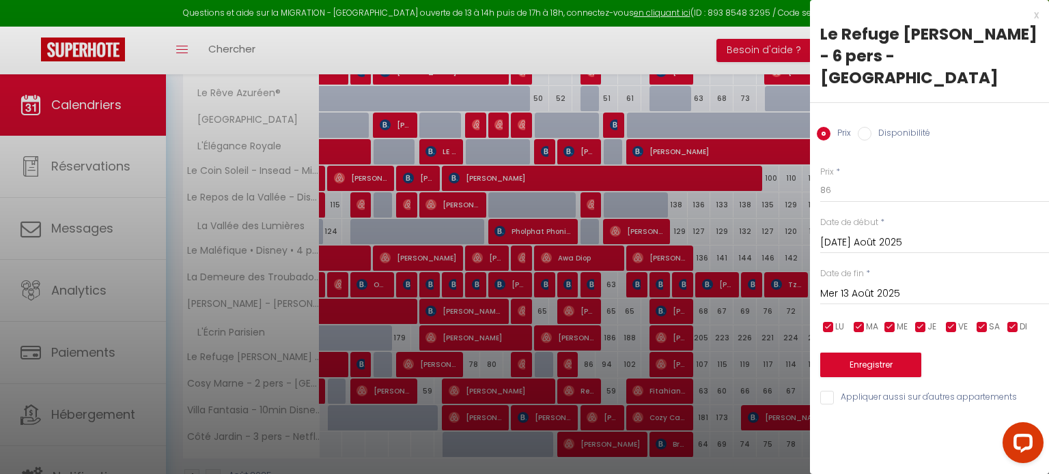
click at [604, 326] on div at bounding box center [524, 237] width 1049 height 474
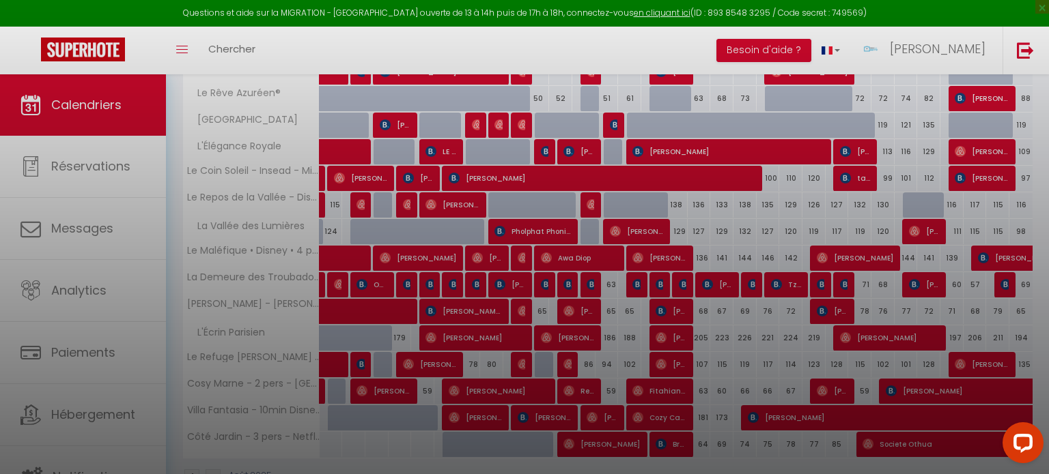
select select
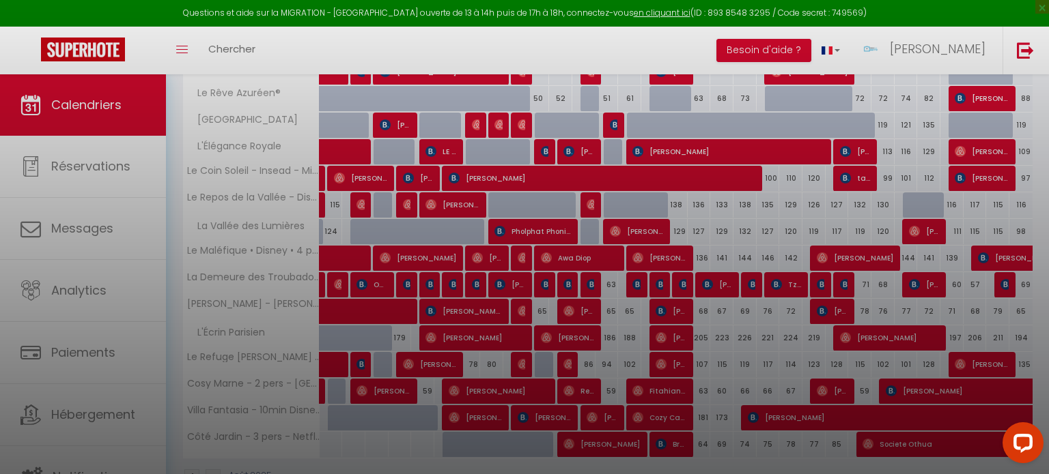
select select
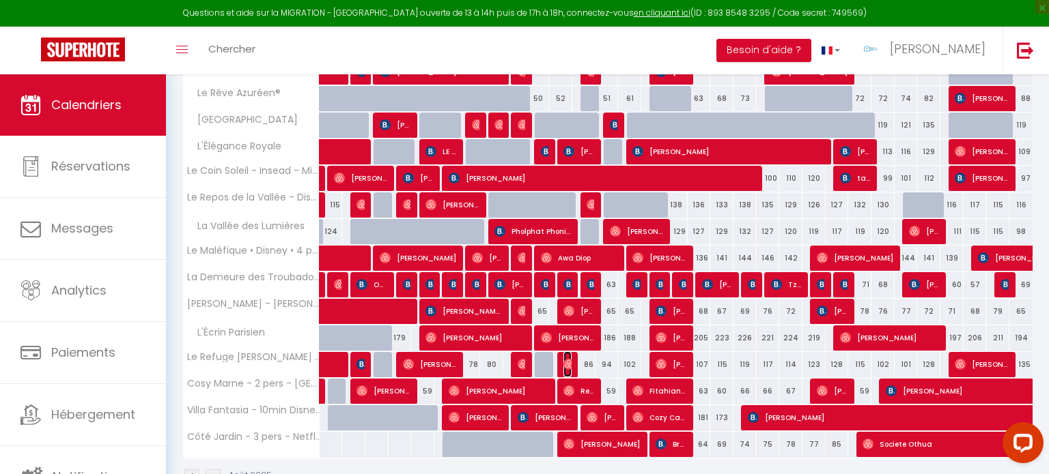
click at [566, 364] on img at bounding box center [568, 364] width 11 height 11
select select "OK"
select select "0"
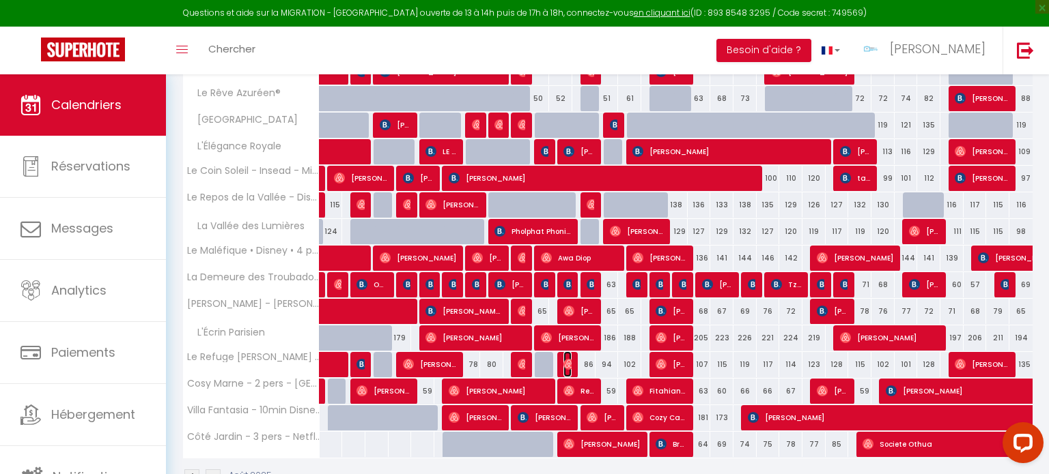
select select "1"
select select
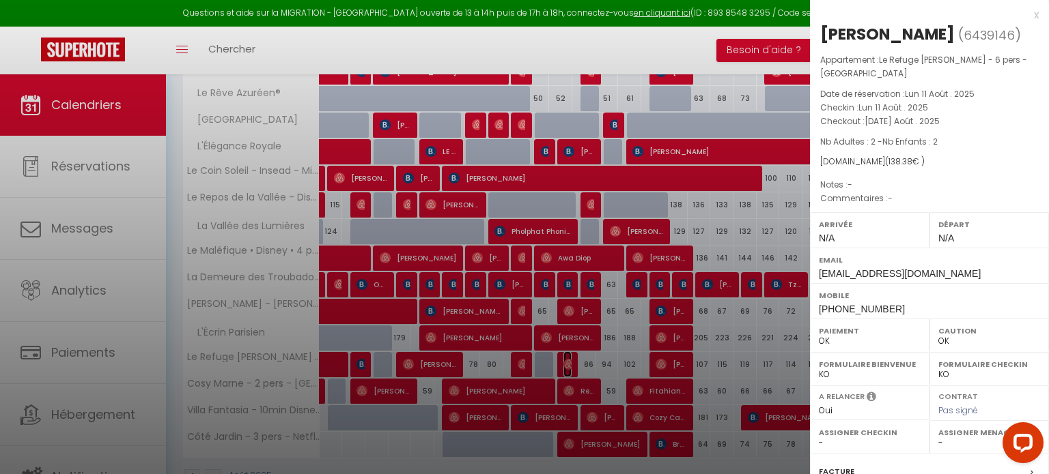
scroll to position [194, 0]
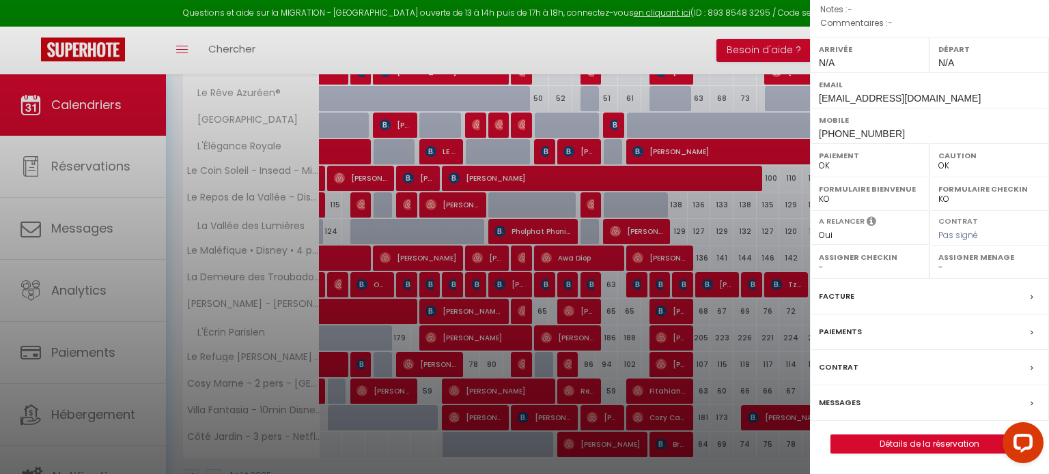
click at [849, 404] on label "Messages" at bounding box center [840, 403] width 42 height 14
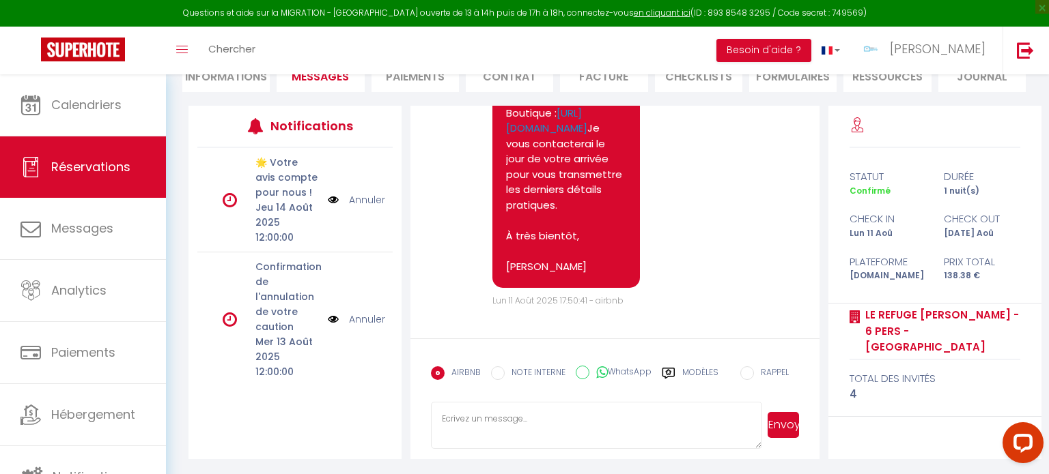
scroll to position [147, 0]
click at [690, 366] on label "Modèles" at bounding box center [700, 378] width 36 height 24
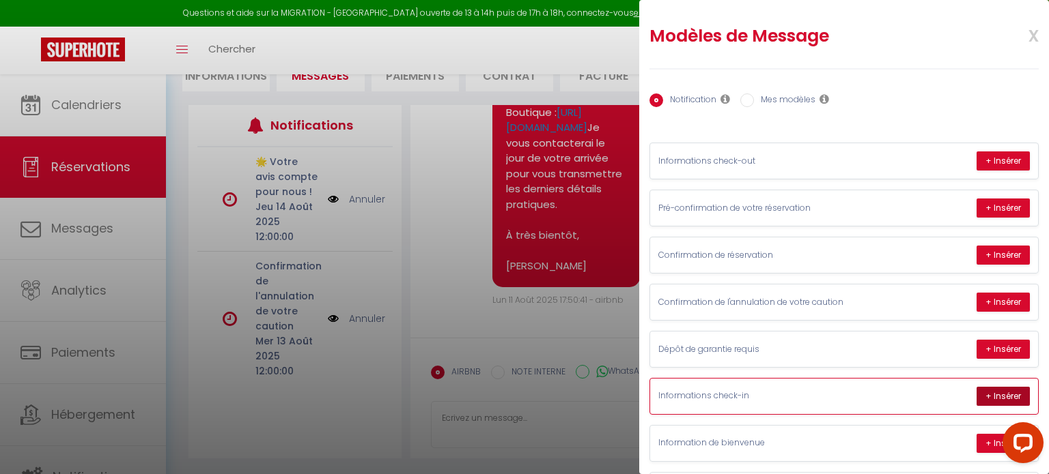
click at [994, 391] on button "+ Insérer" at bounding box center [1002, 396] width 53 height 19
type textarea "Bonjour Alexander, Nous sommes ravis de vous accueillir très bientôt à Fontaine…"
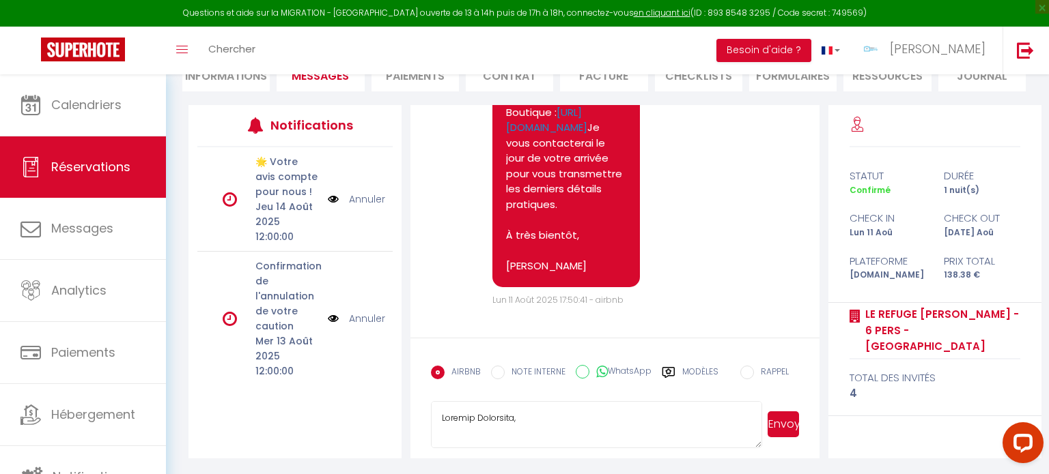
click at [774, 427] on button "Envoyer" at bounding box center [782, 425] width 31 height 26
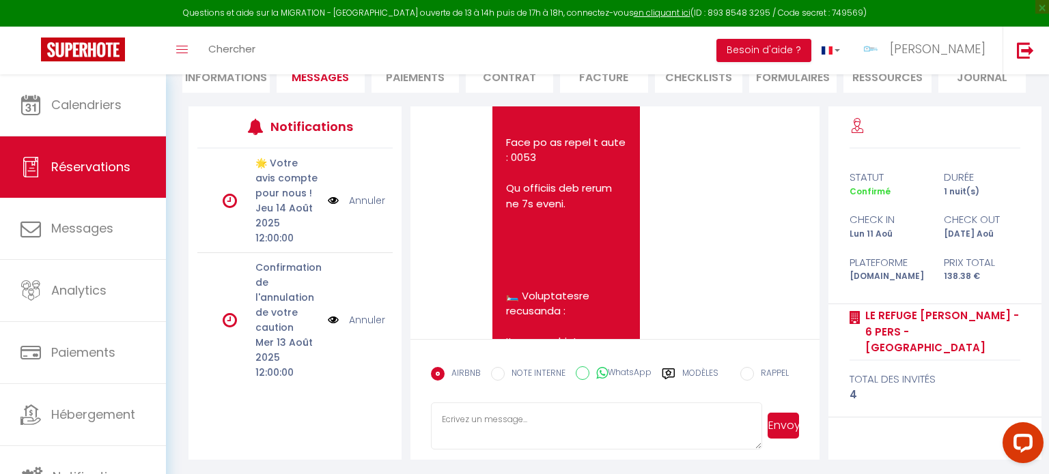
scroll to position [1833, 0]
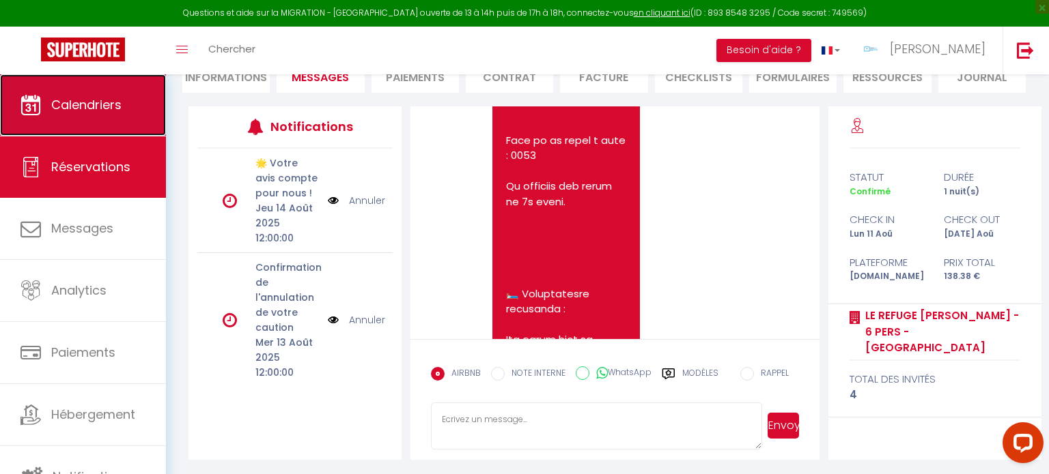
click at [100, 85] on link "Calendriers" at bounding box center [83, 104] width 166 height 61
